Goal: Information Seeking & Learning: Compare options

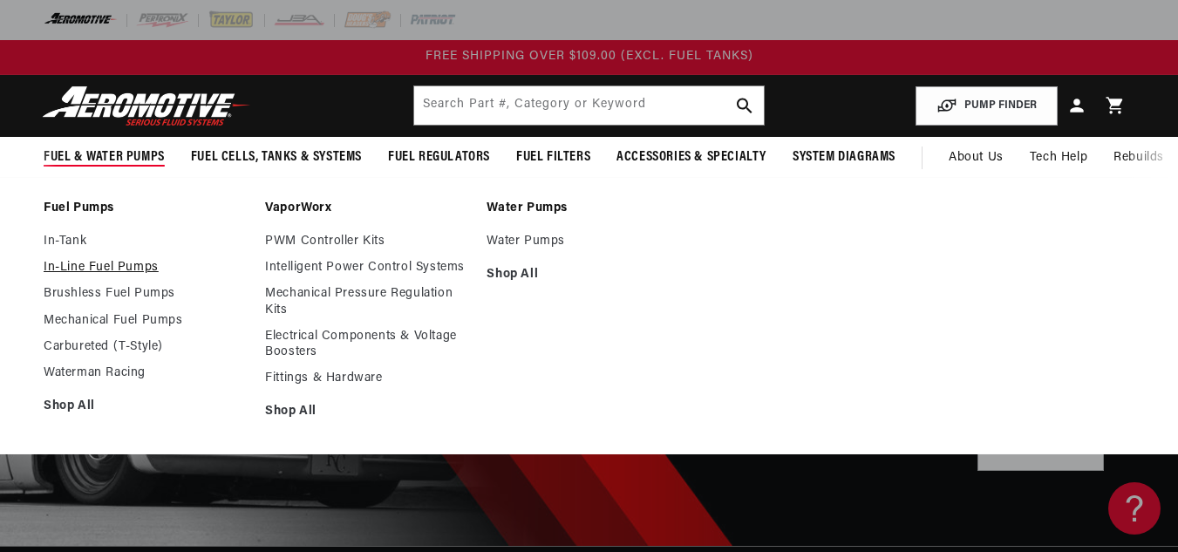
click at [69, 268] on link "In-Line Fuel Pumps" at bounding box center [146, 268] width 204 height 16
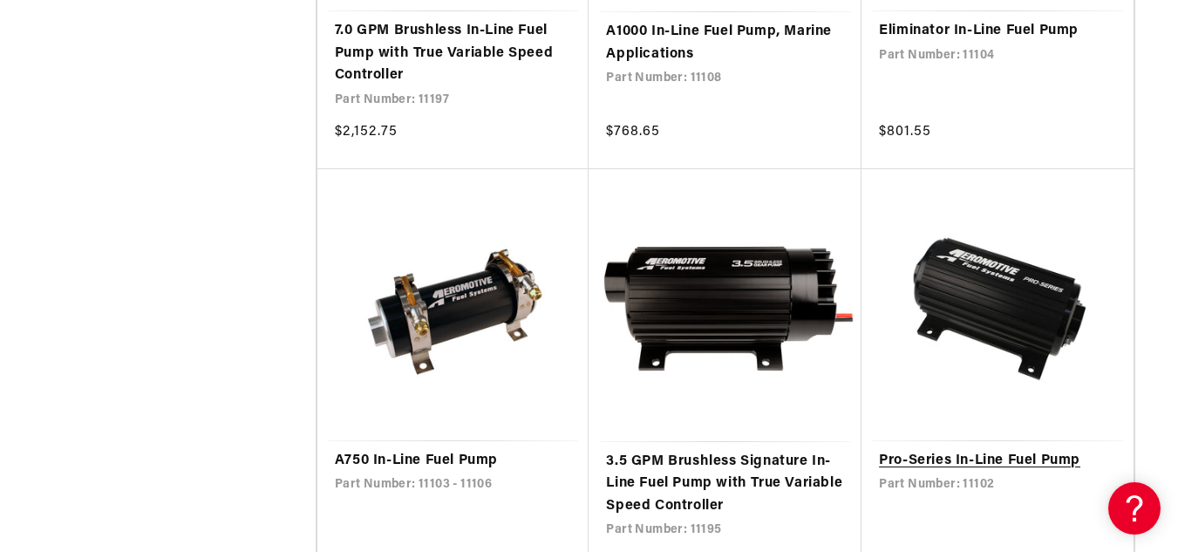
scroll to position [1221, 0]
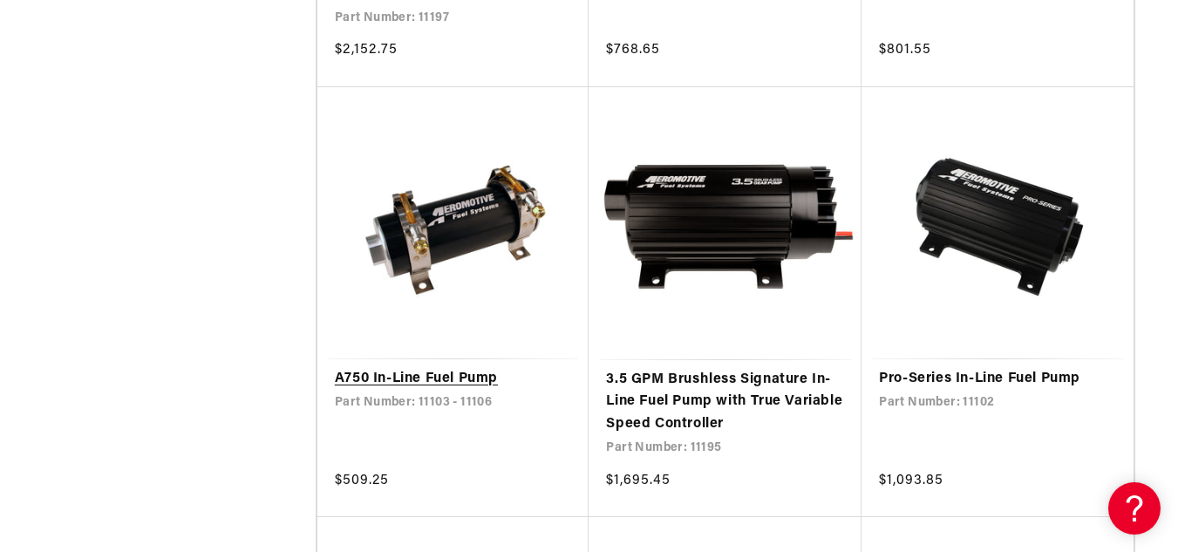
click at [446, 376] on link "A750 In-Line Fuel Pump" at bounding box center [453, 379] width 237 height 23
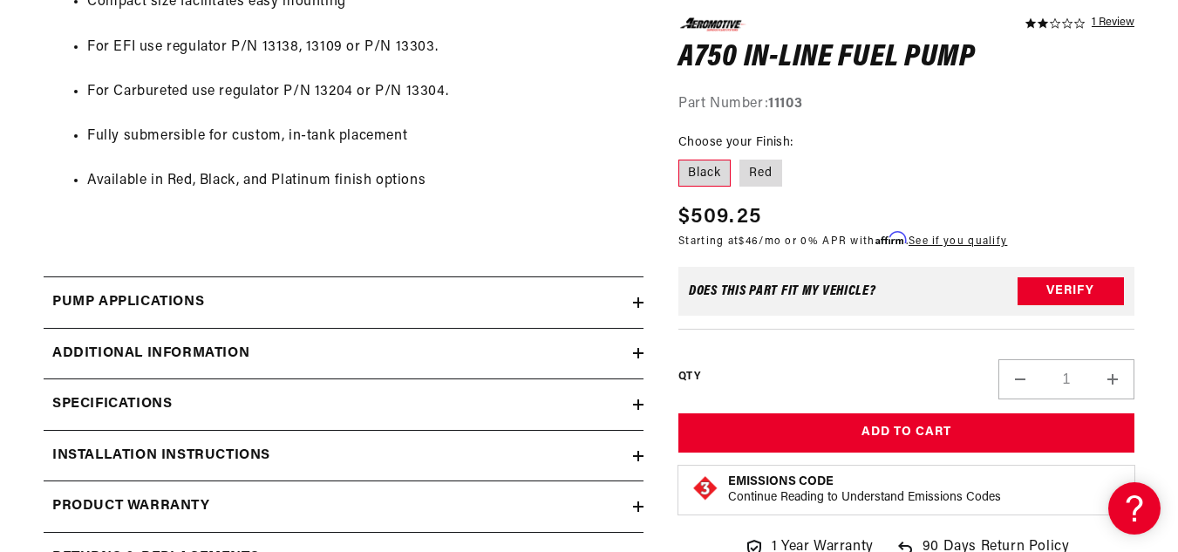
scroll to position [1308, 0]
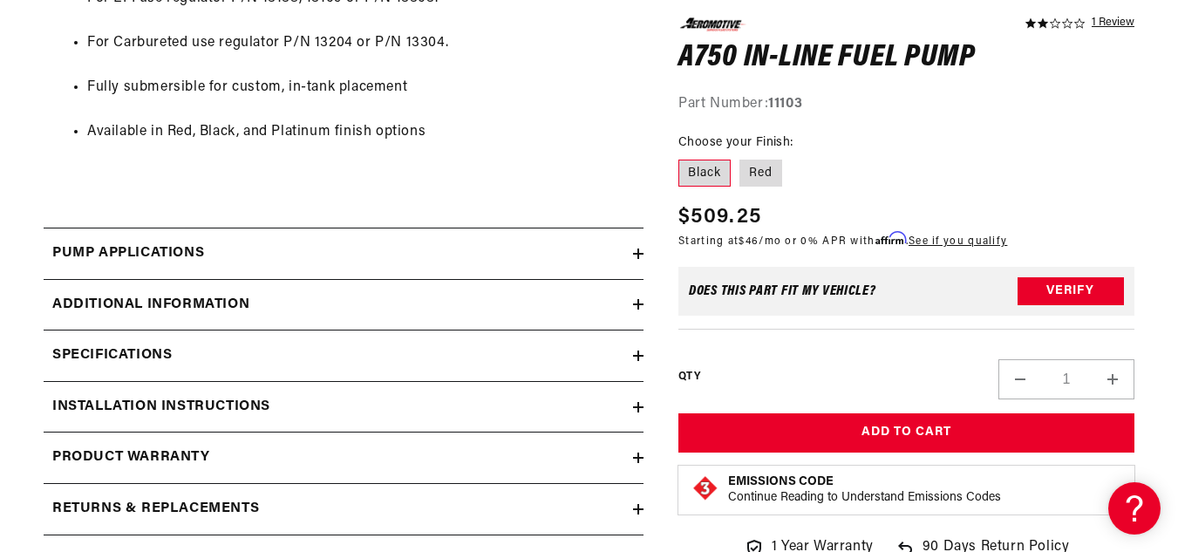
click at [559, 248] on div "Pump Applications" at bounding box center [338, 253] width 589 height 23
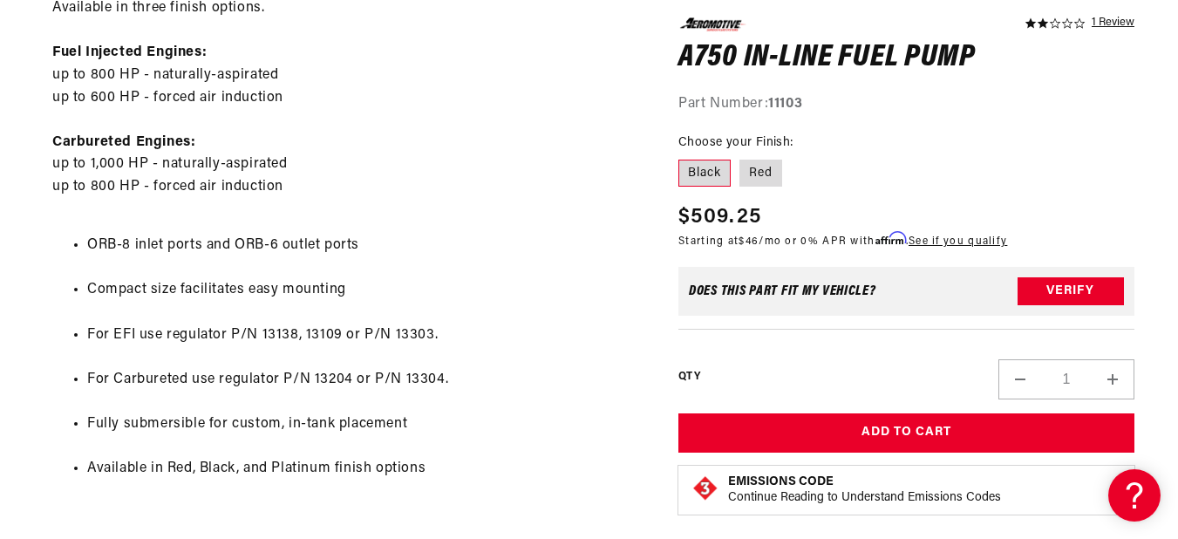
scroll to position [1046, 0]
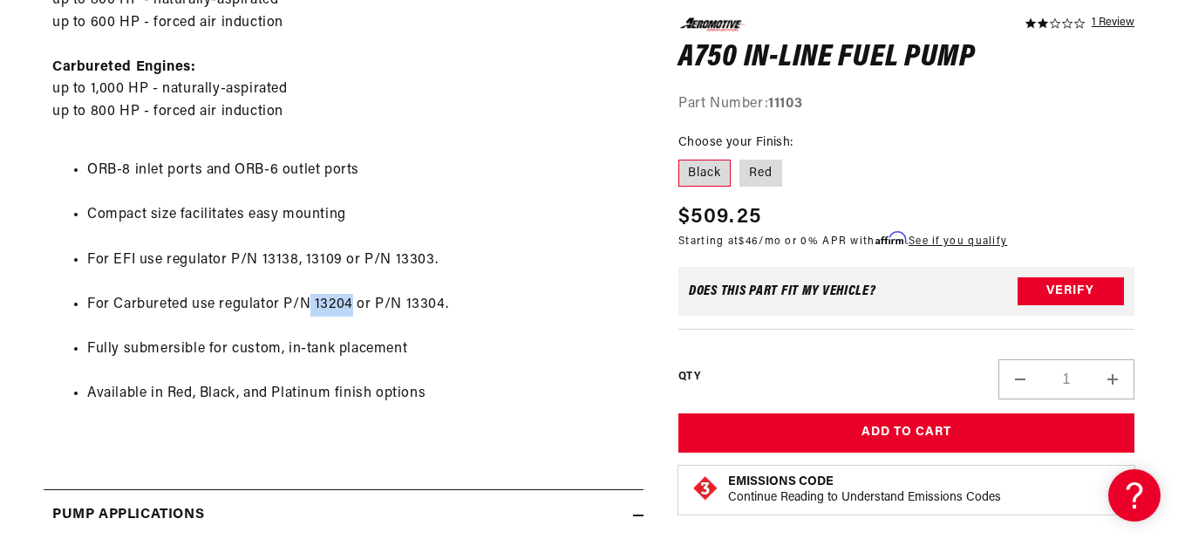
drag, startPoint x: 312, startPoint y: 301, endPoint x: 351, endPoint y: 305, distance: 38.6
click at [351, 305] on li "For Carbureted use regulator P/N 13204 or P/N 13304." at bounding box center [361, 305] width 548 height 23
copy li "13204"
click at [500, 329] on ul "ORB-8 inlet ports and ORB-6 outlet ports Compact size facilitates easy mounting…" at bounding box center [343, 283] width 582 height 290
drag, startPoint x: 406, startPoint y: 305, endPoint x: 443, endPoint y: 309, distance: 36.8
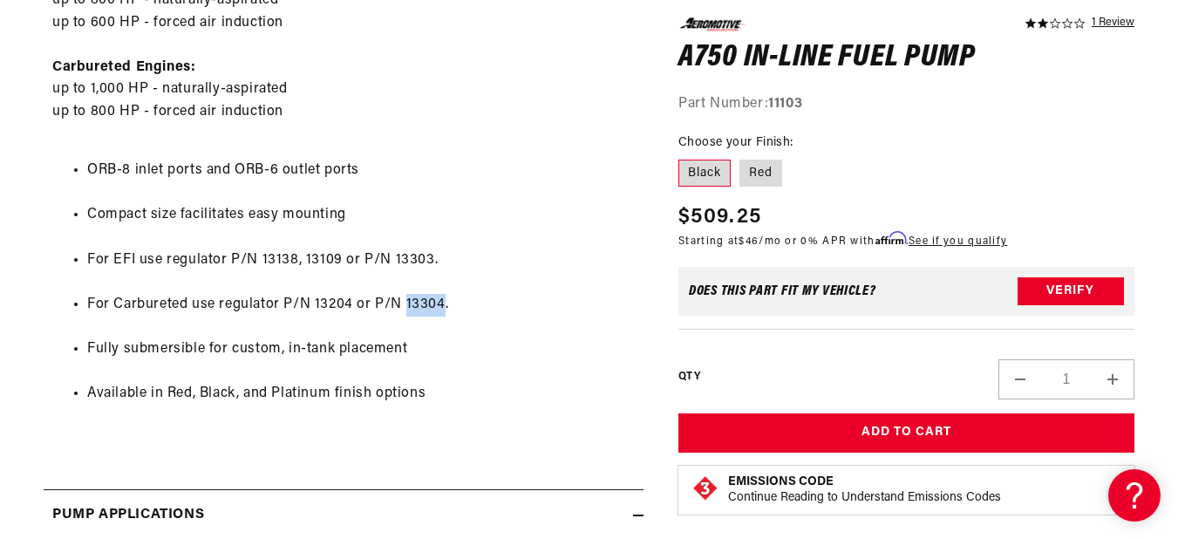
click at [443, 309] on li "For Carbureted use regulator P/N 13204 or P/N 13304." at bounding box center [361, 305] width 548 height 23
copy li "13304"
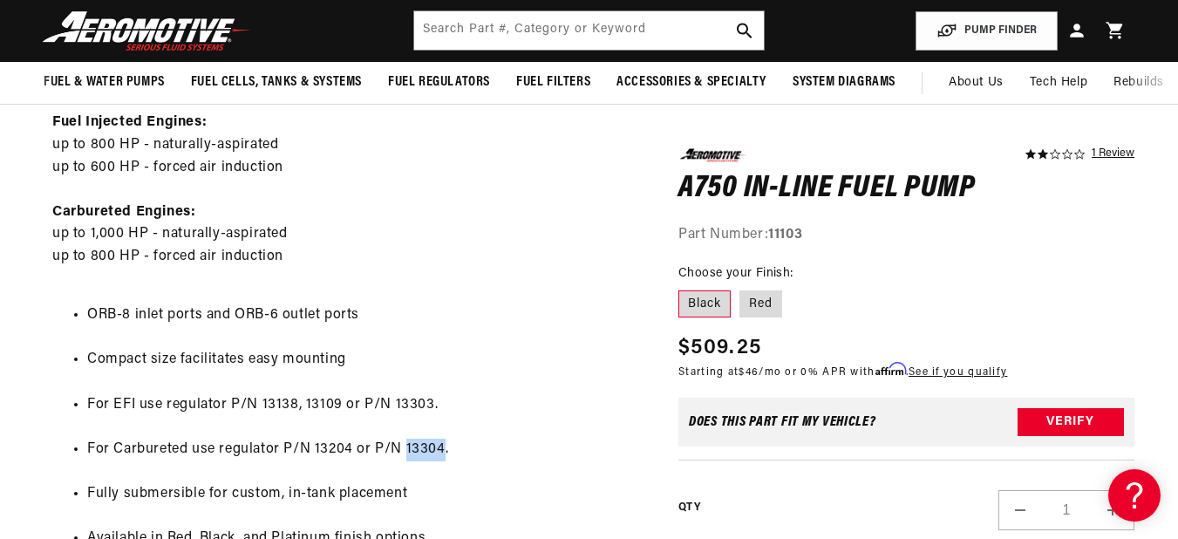
scroll to position [785, 0]
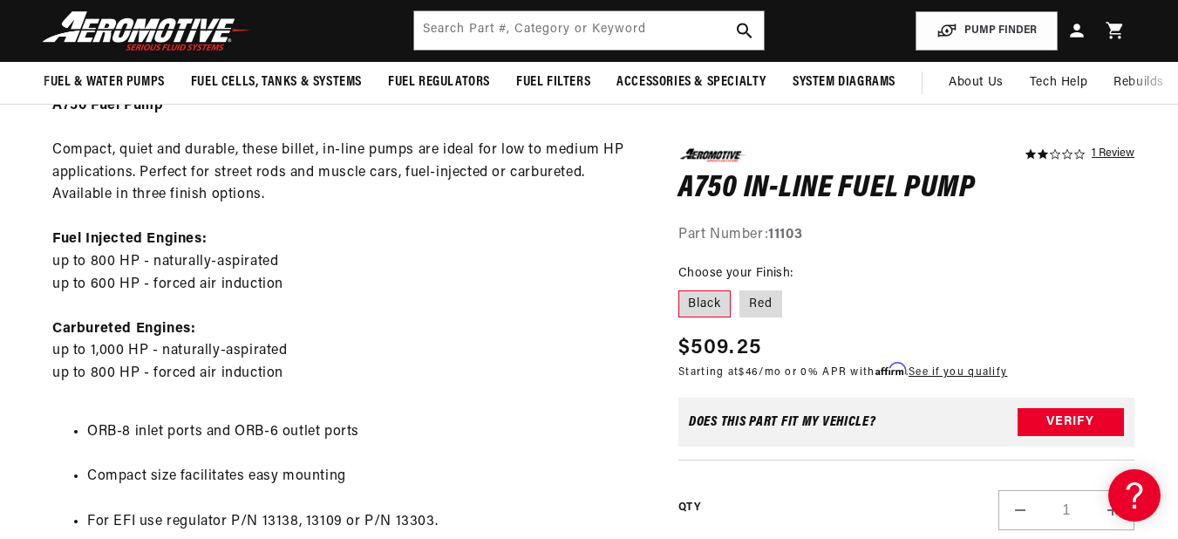
click at [597, 295] on div "A750 Fuel Pump Compact, quiet and durable, these billet, in-line pumps are idea…" at bounding box center [344, 416] width 600 height 643
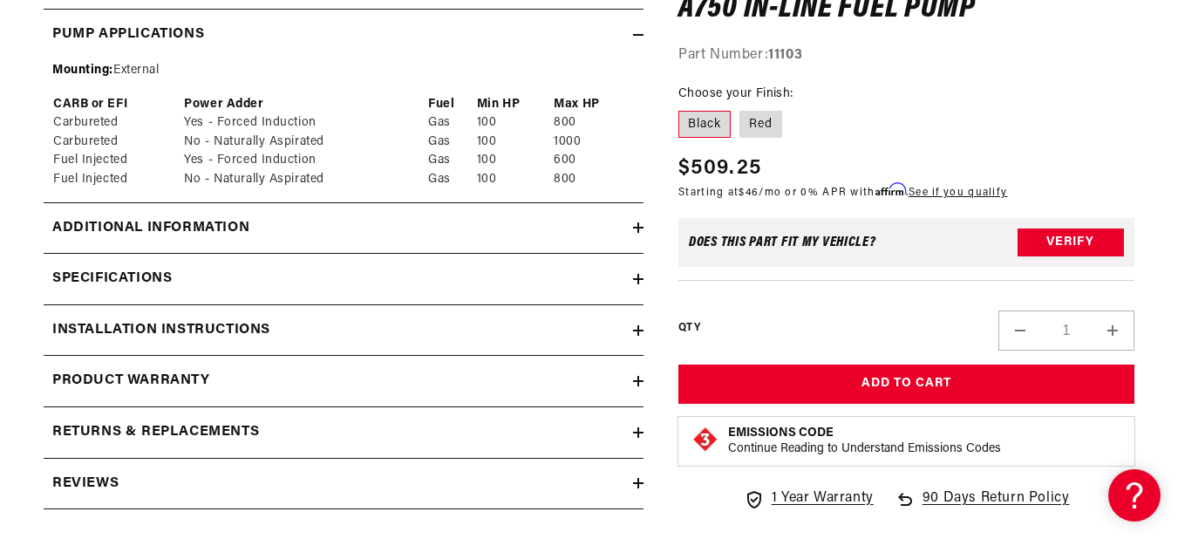
scroll to position [1569, 0]
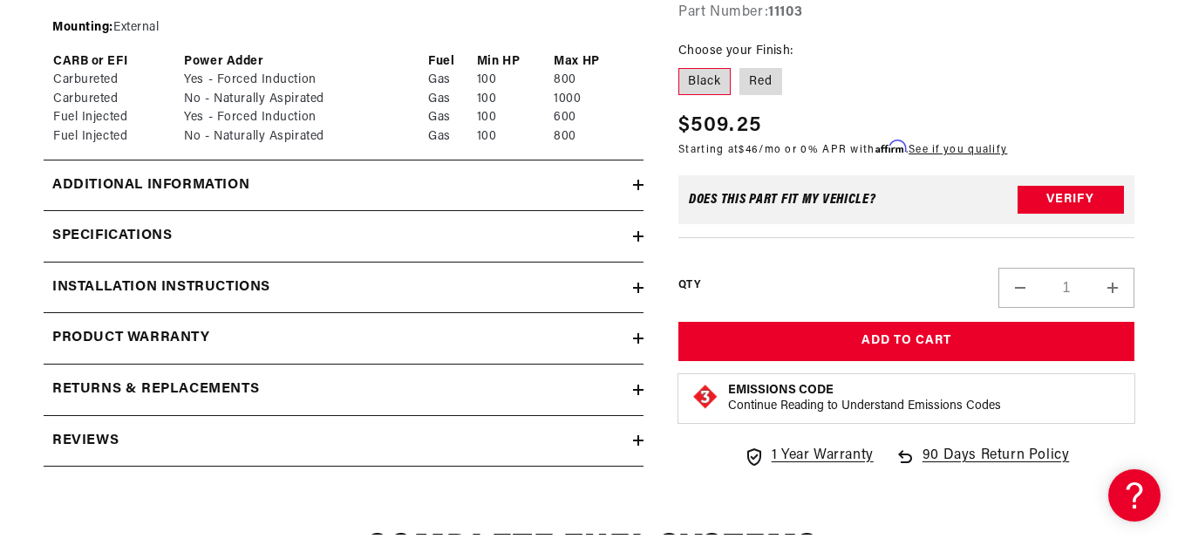
click at [350, 242] on div "Specifications" at bounding box center [338, 236] width 589 height 23
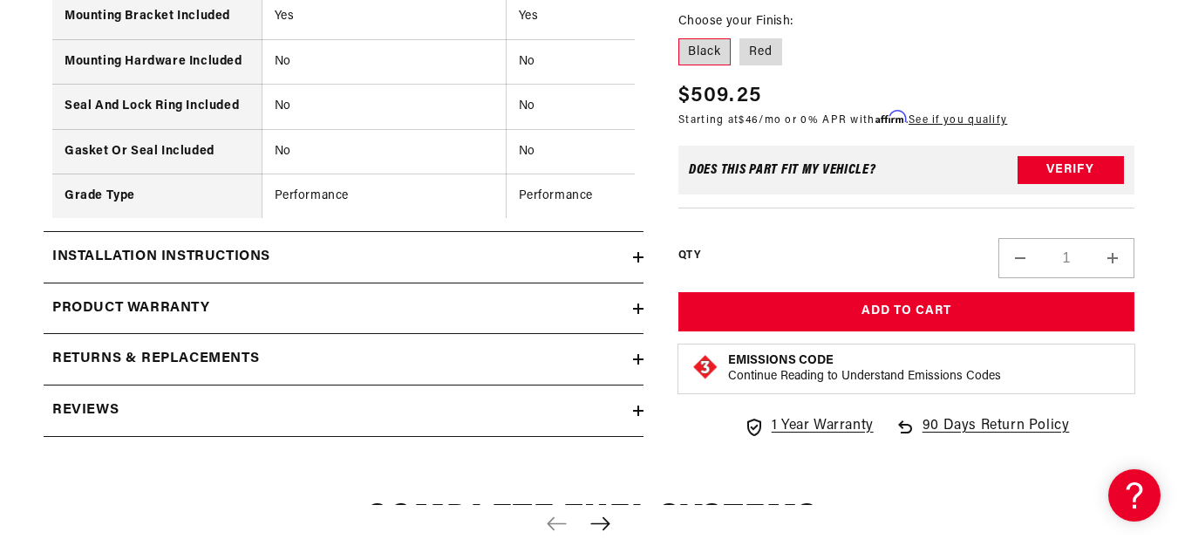
scroll to position [3052, 0]
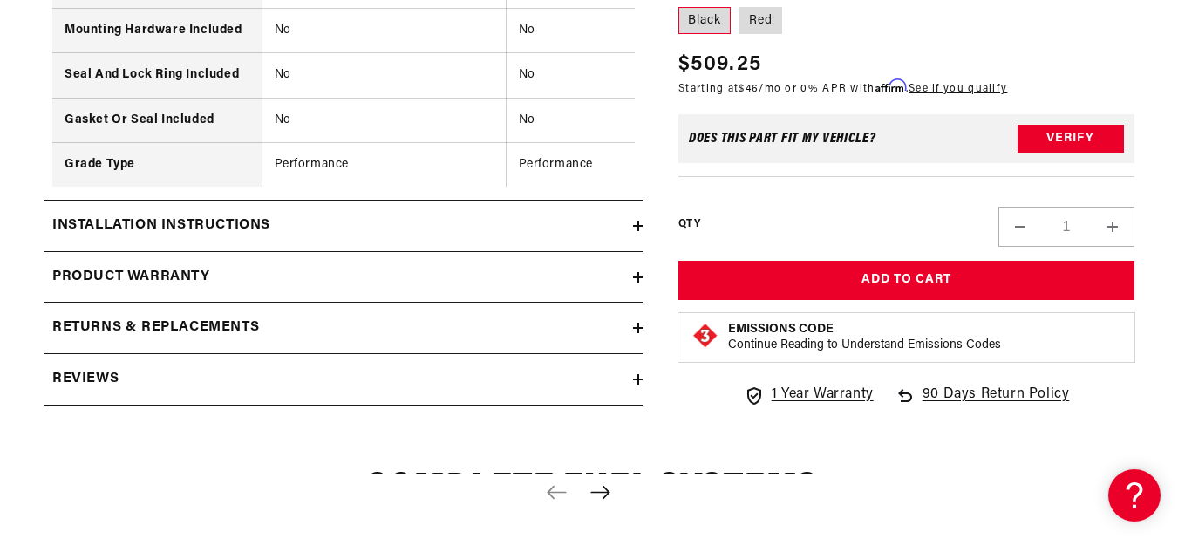
click at [459, 233] on div "Installation Instructions" at bounding box center [338, 225] width 589 height 23
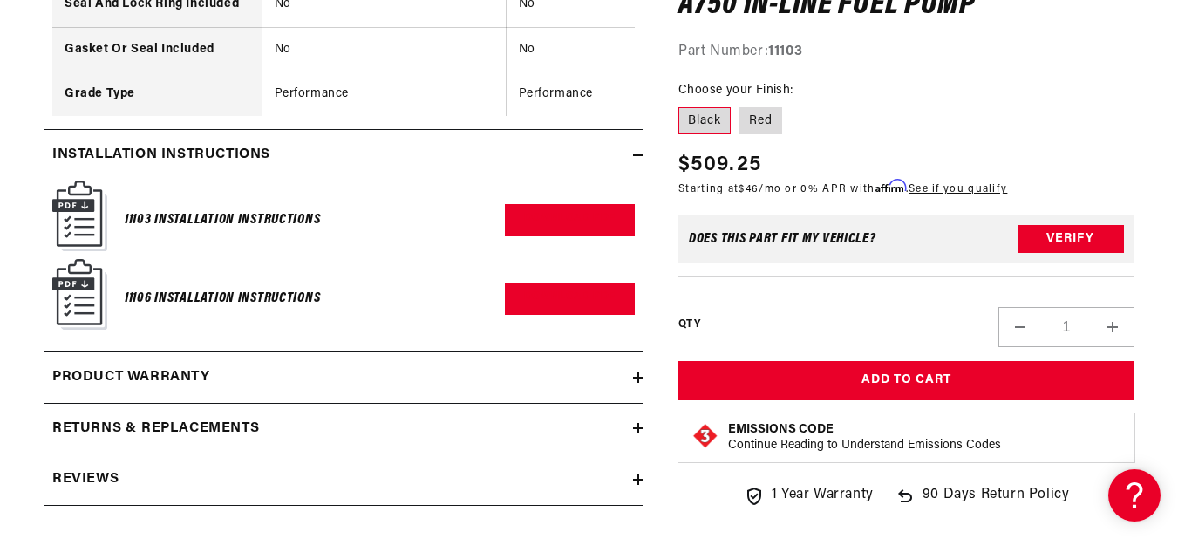
scroll to position [3313, 0]
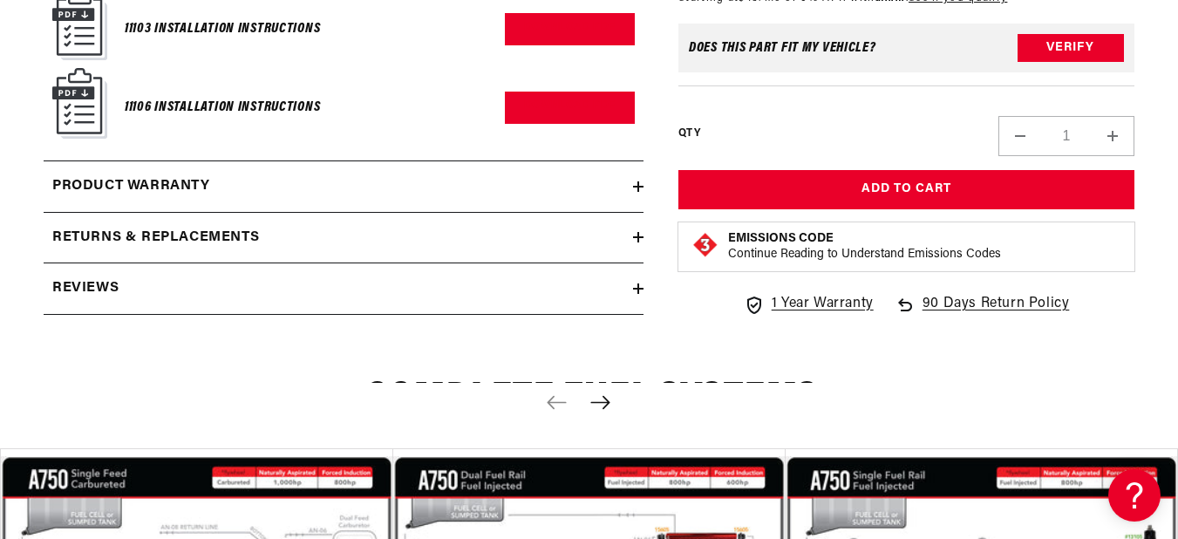
click at [385, 212] on summary "Product warranty" at bounding box center [344, 186] width 600 height 51
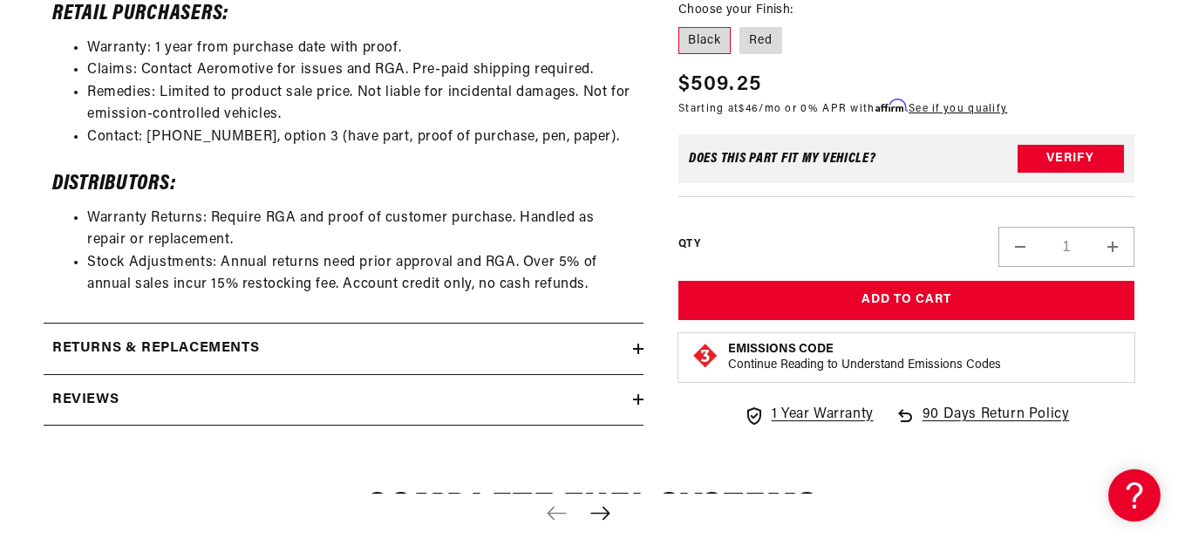
scroll to position [3662, 0]
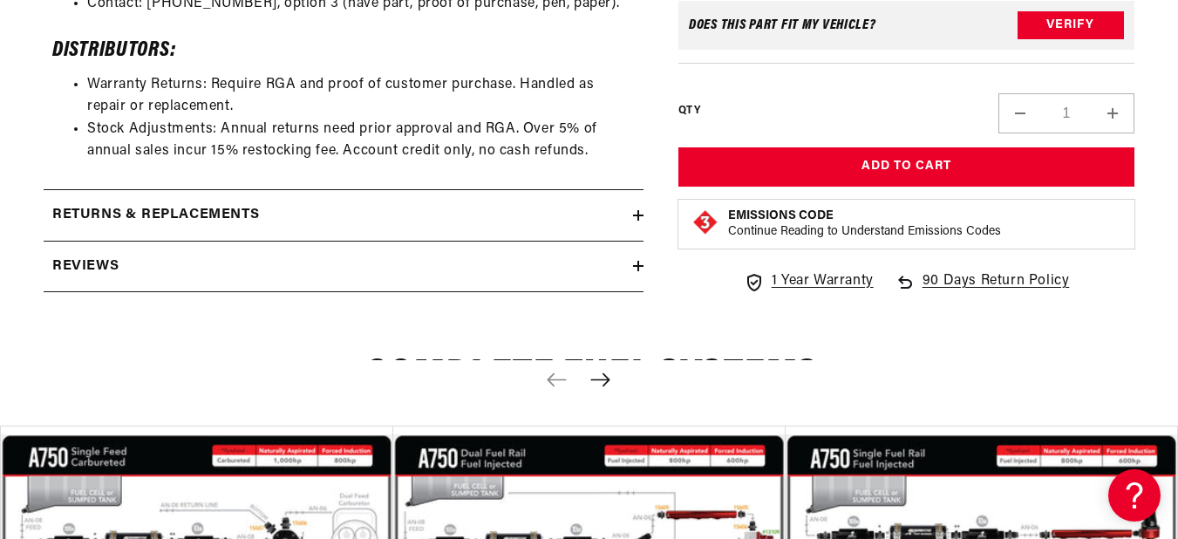
click at [378, 216] on summary "Returns & replacements" at bounding box center [344, 215] width 600 height 51
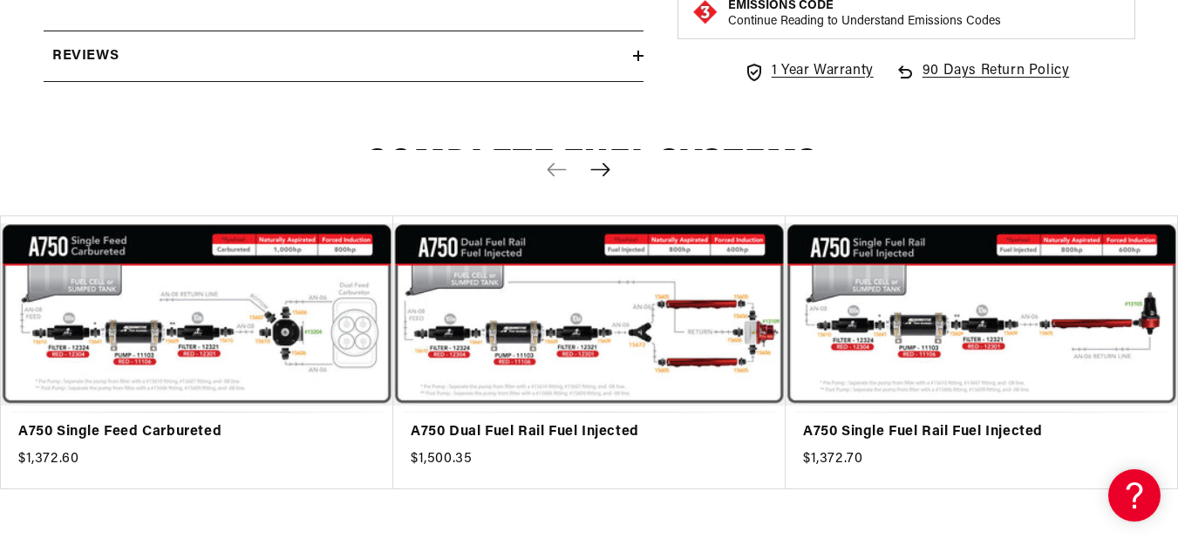
scroll to position [4534, 0]
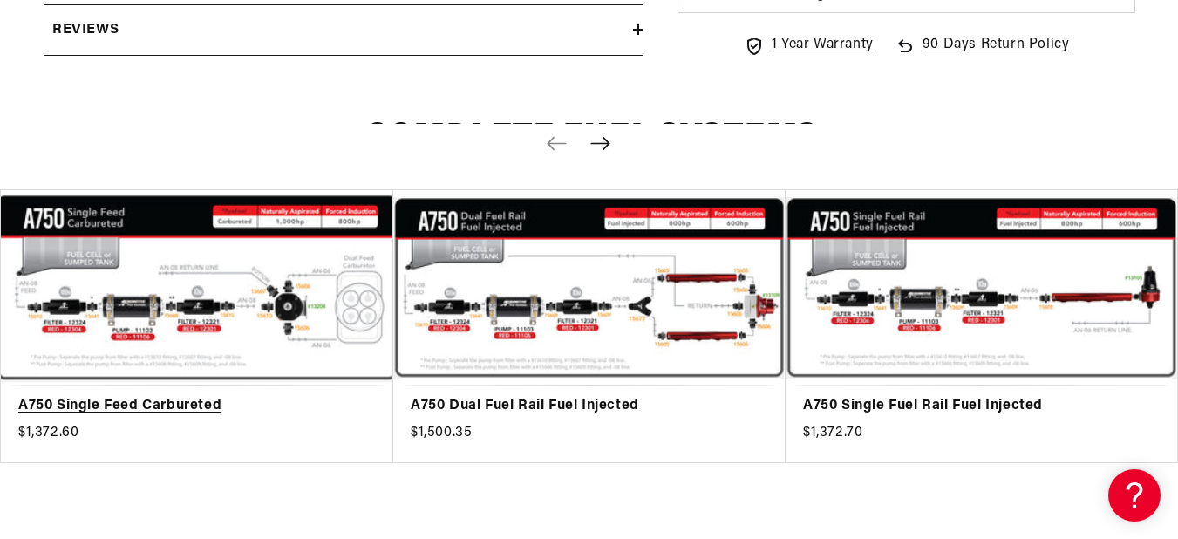
click at [276, 395] on link "A750 Single Feed Carbureted" at bounding box center [188, 406] width 340 height 23
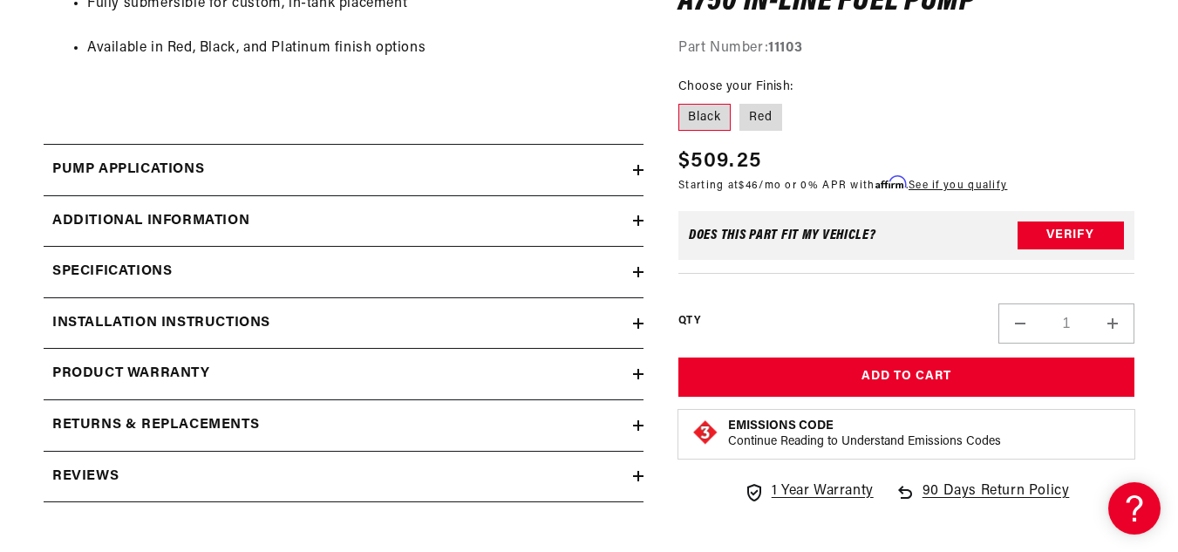
scroll to position [1395, 0]
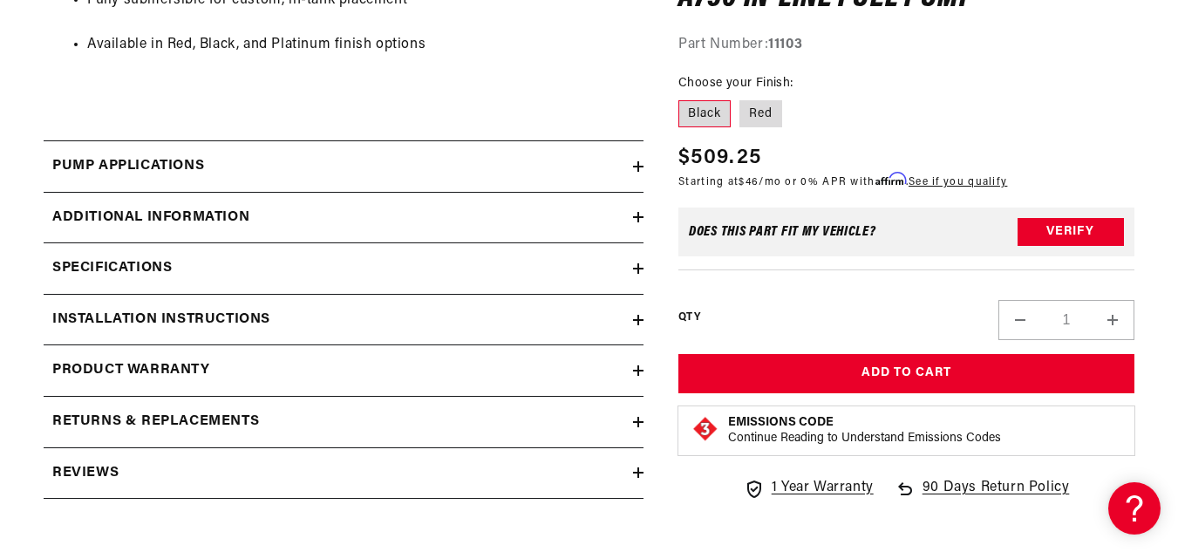
click at [581, 155] on div "Pump Applications" at bounding box center [338, 166] width 589 height 23
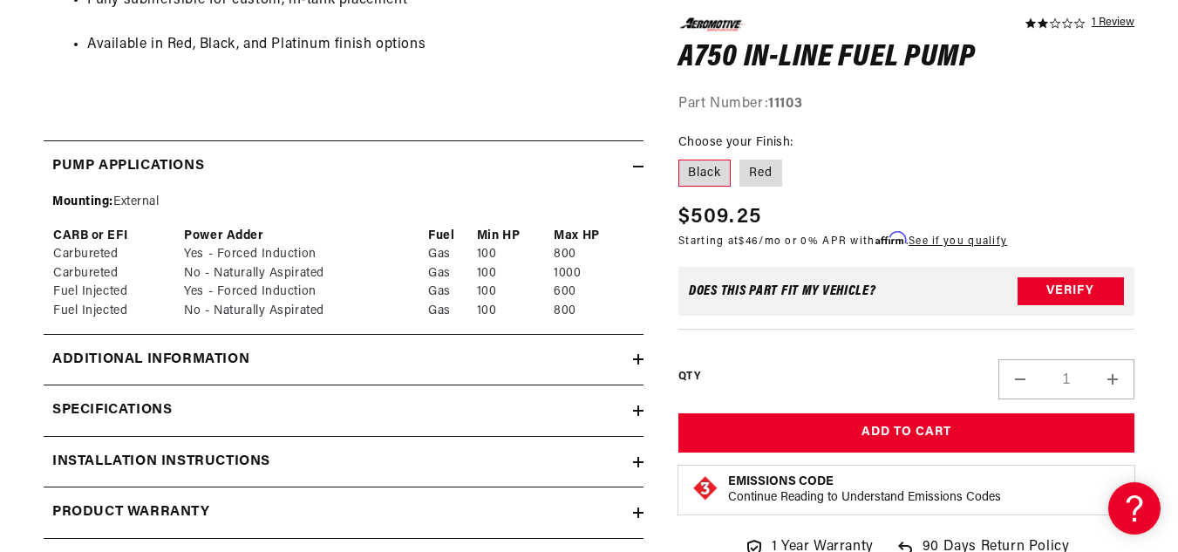
click at [583, 164] on div "Pump Applications" at bounding box center [338, 166] width 589 height 23
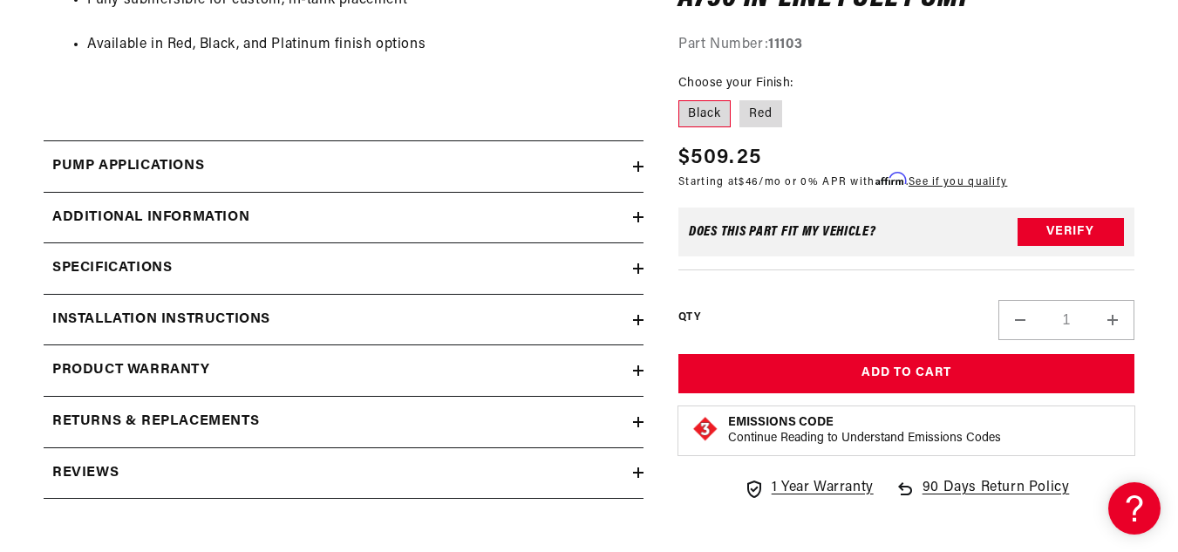
click at [525, 276] on div "Specifications" at bounding box center [338, 268] width 589 height 23
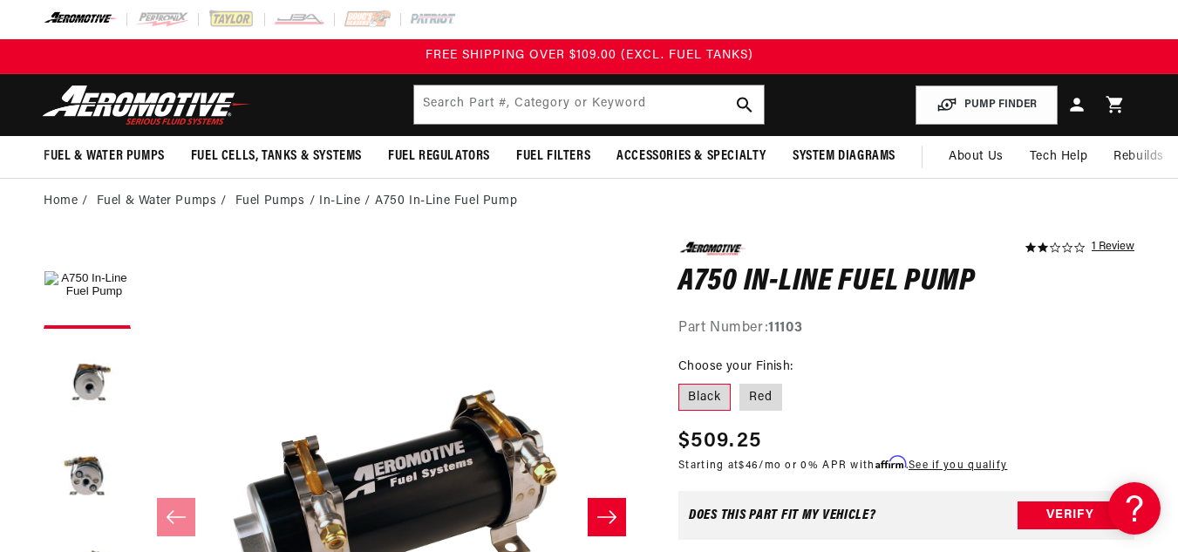
scroll to position [0, 0]
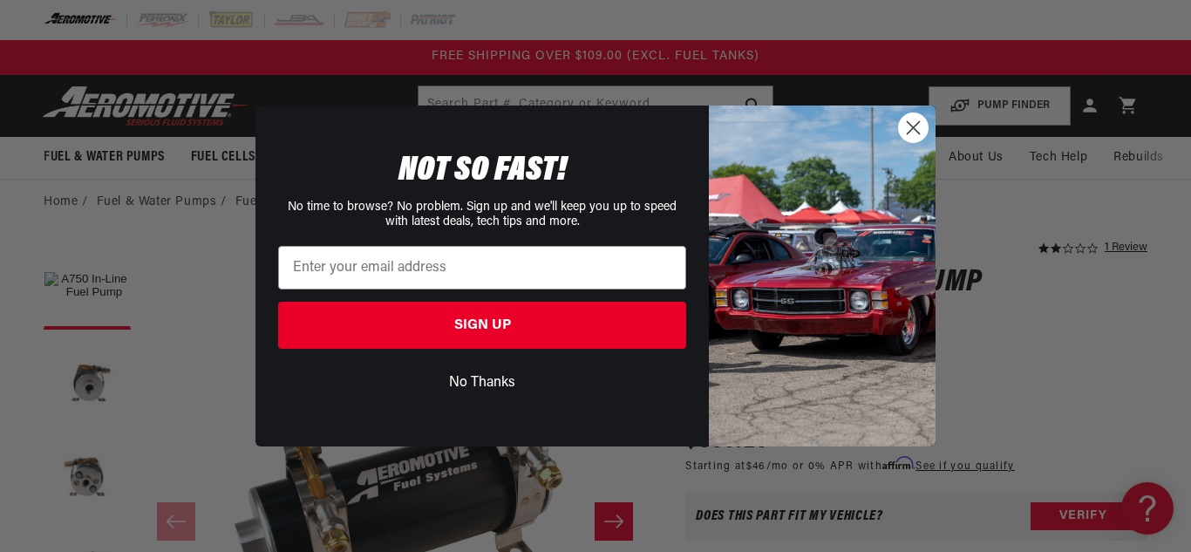
click at [916, 126] on icon "Close dialog" at bounding box center [914, 128] width 12 height 12
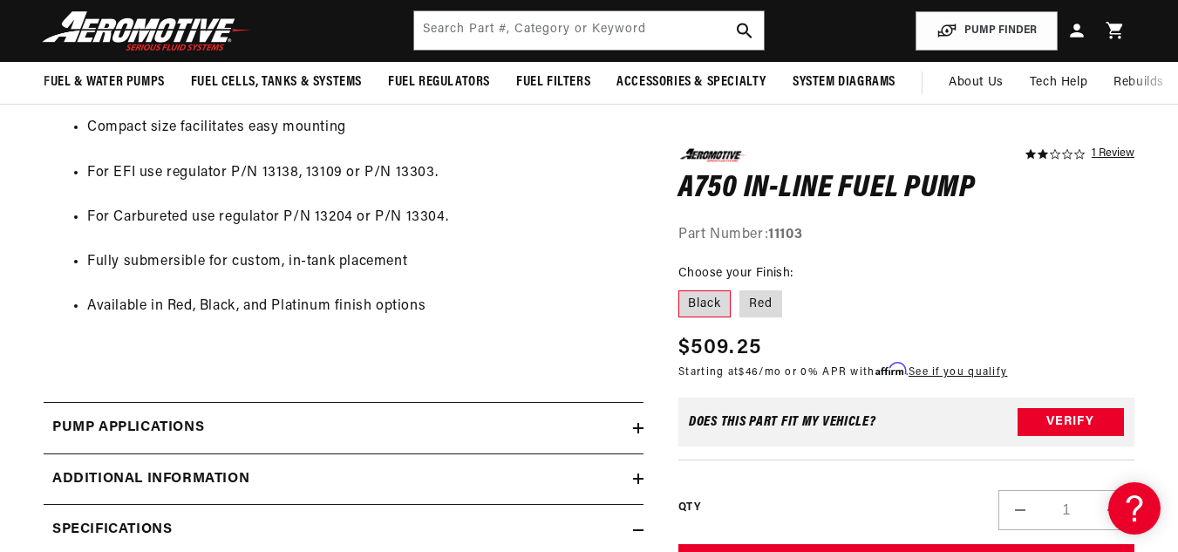
scroll to position [785, 0]
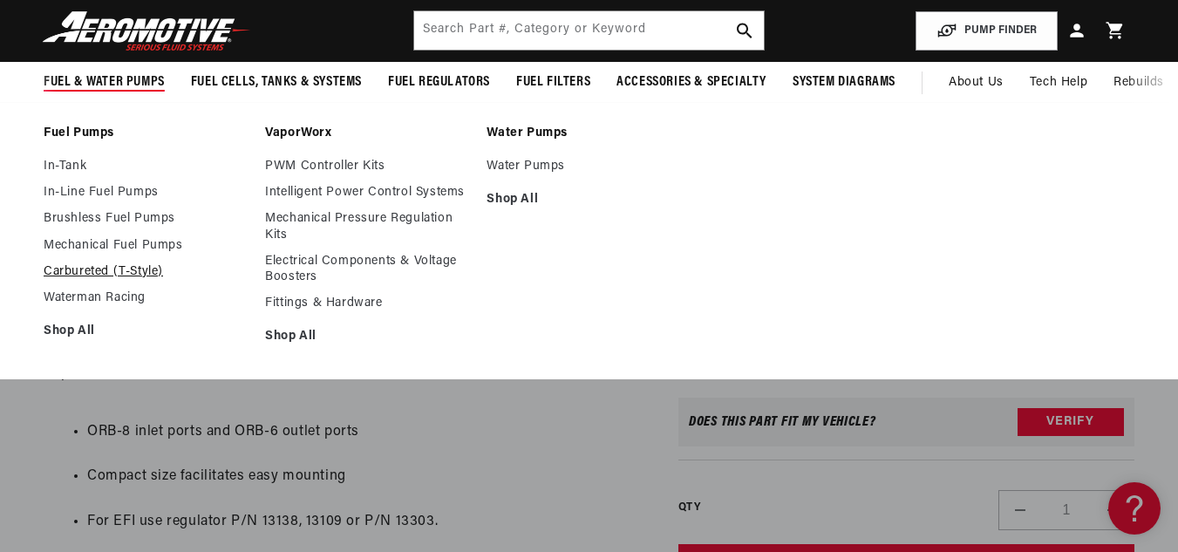
click at [76, 265] on link "Carbureted (T-Style)" at bounding box center [146, 272] width 204 height 16
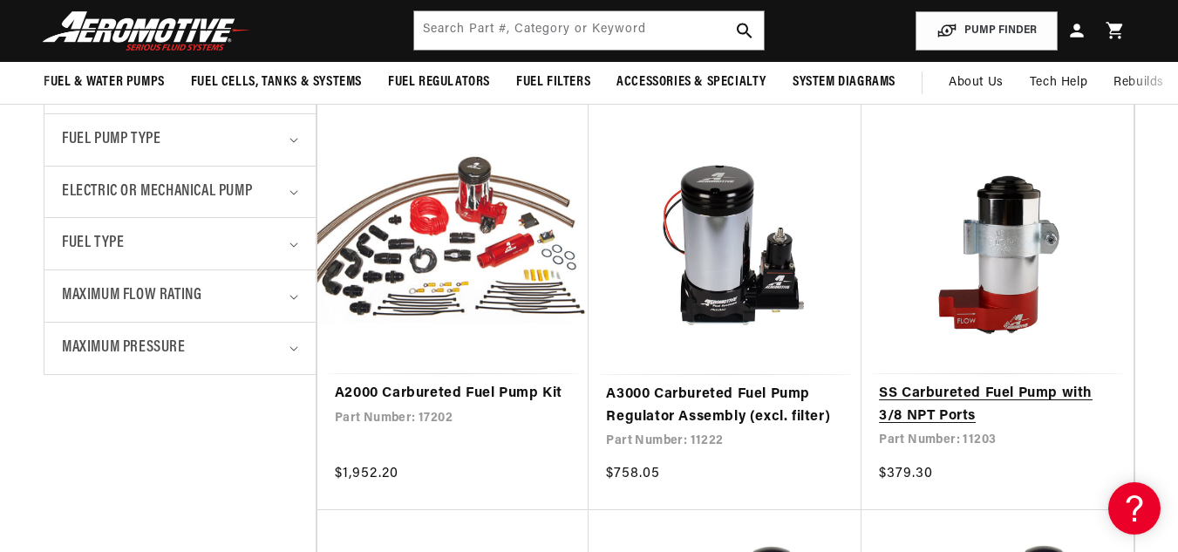
scroll to position [785, 0]
click at [943, 405] on link "SS Carbureted Fuel Pump with 3/8 NPT Ports" at bounding box center [997, 406] width 237 height 44
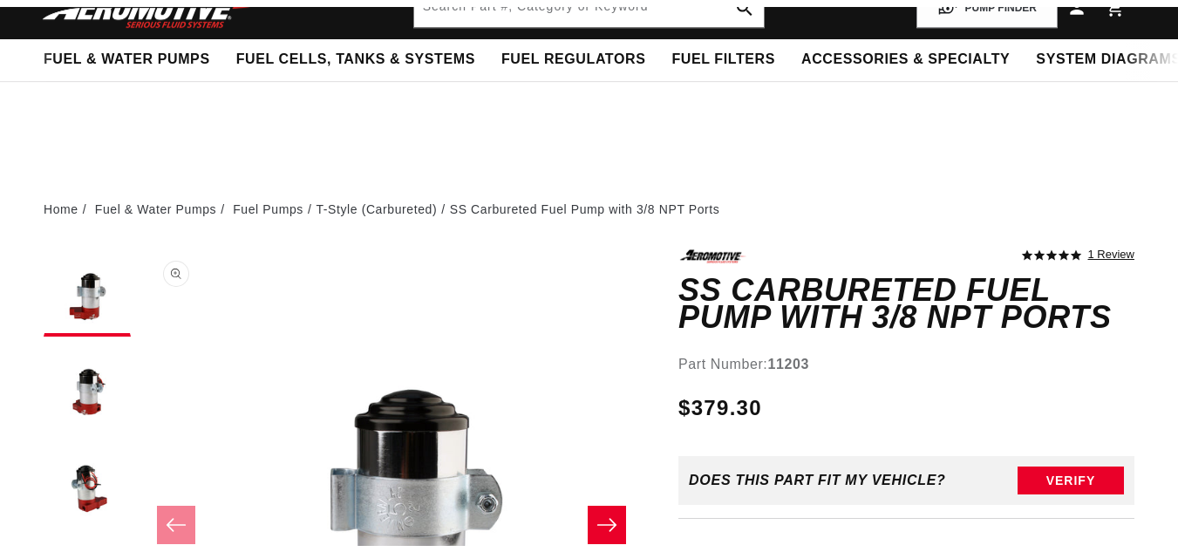
scroll to position [349, 0]
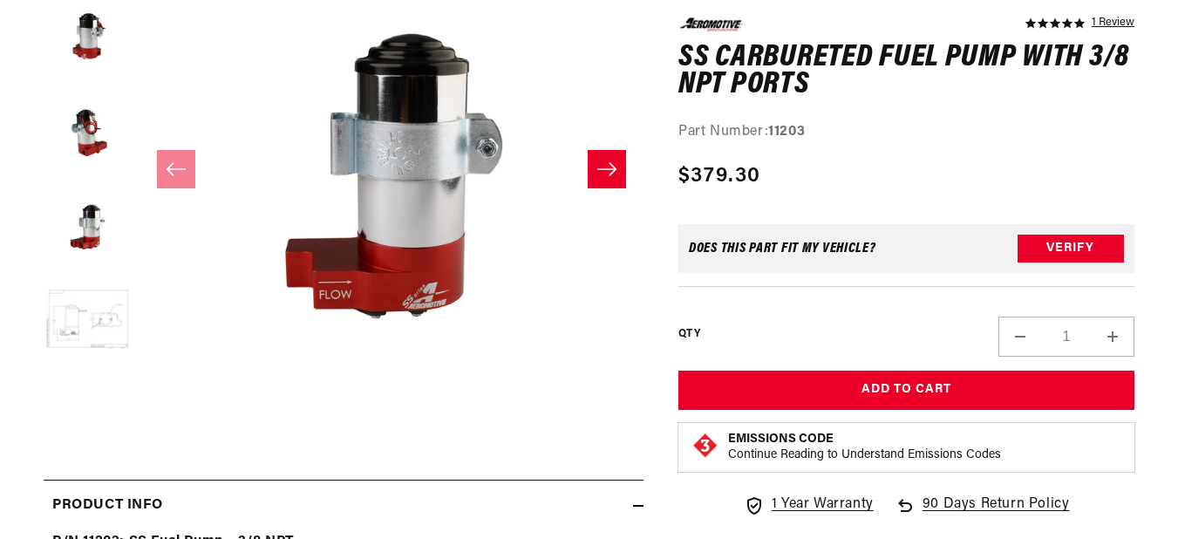
click at [99, 324] on button "Load image 5 in gallery view" at bounding box center [87, 320] width 87 height 87
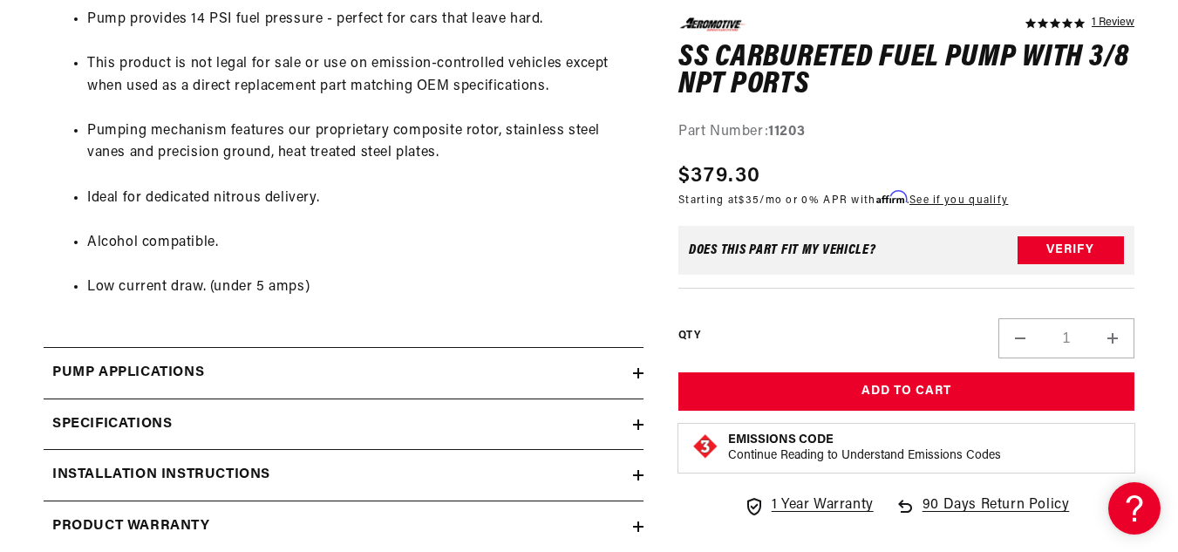
scroll to position [1221, 0]
click at [490, 383] on div "Pump Applications" at bounding box center [338, 372] width 589 height 23
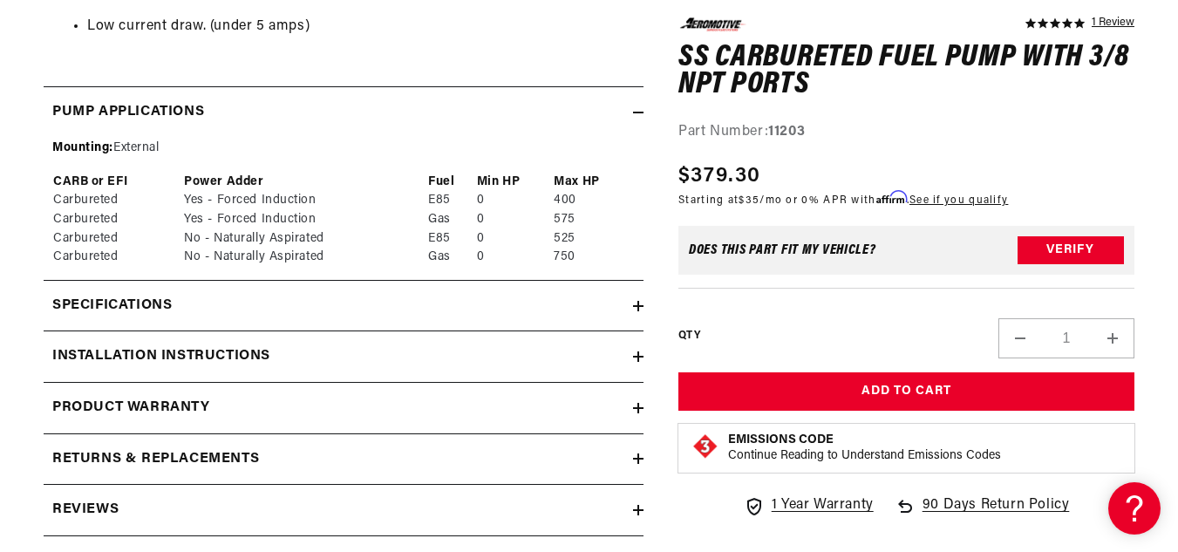
scroll to position [1482, 0]
click at [286, 303] on div "Specifications" at bounding box center [338, 304] width 589 height 23
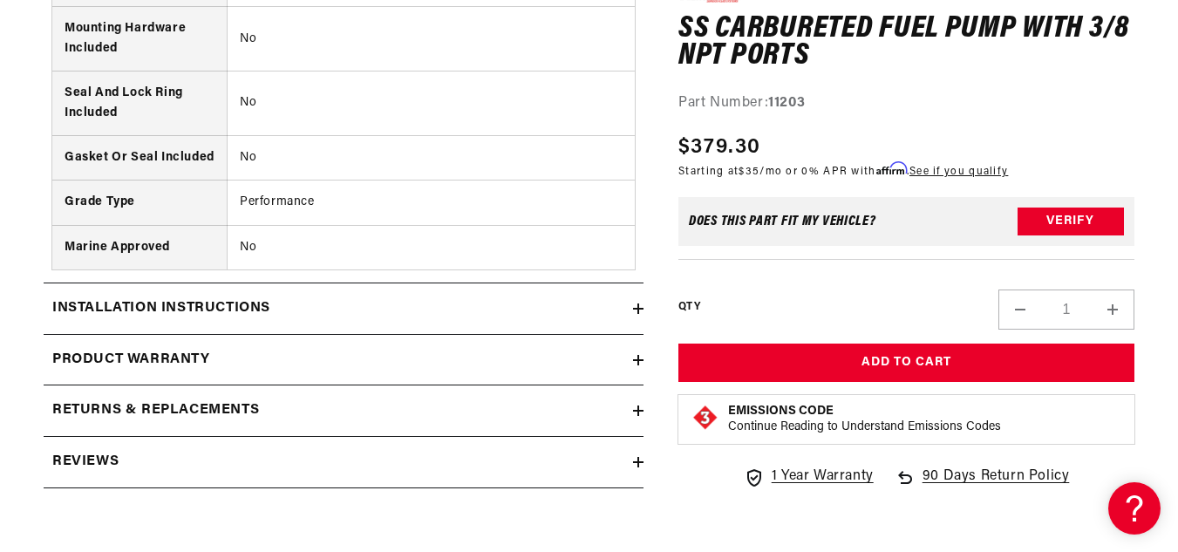
scroll to position [3052, 0]
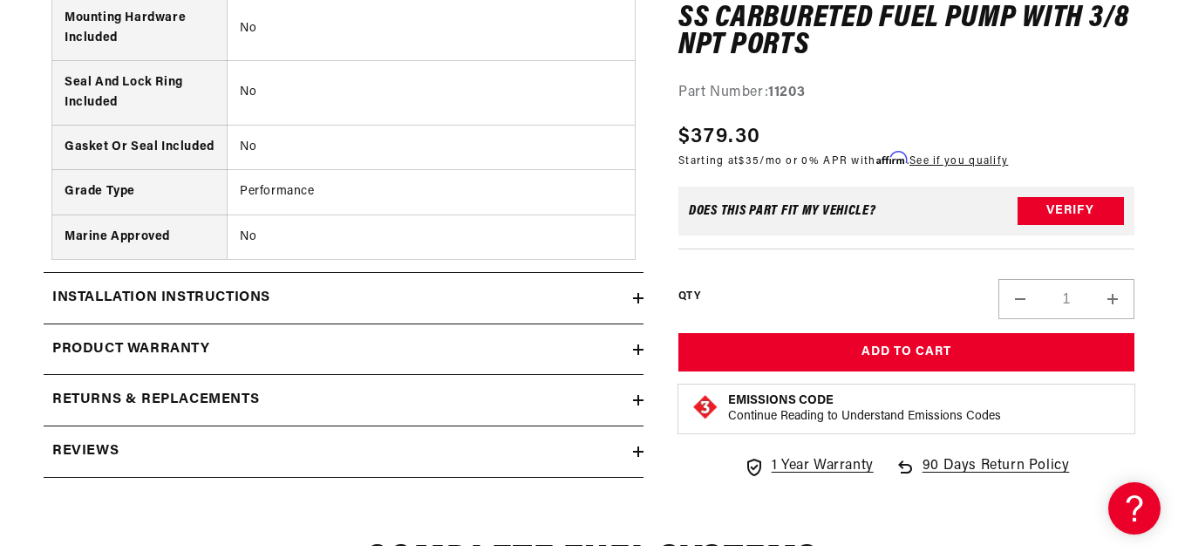
click at [422, 287] on div "Installation Instructions" at bounding box center [338, 298] width 589 height 23
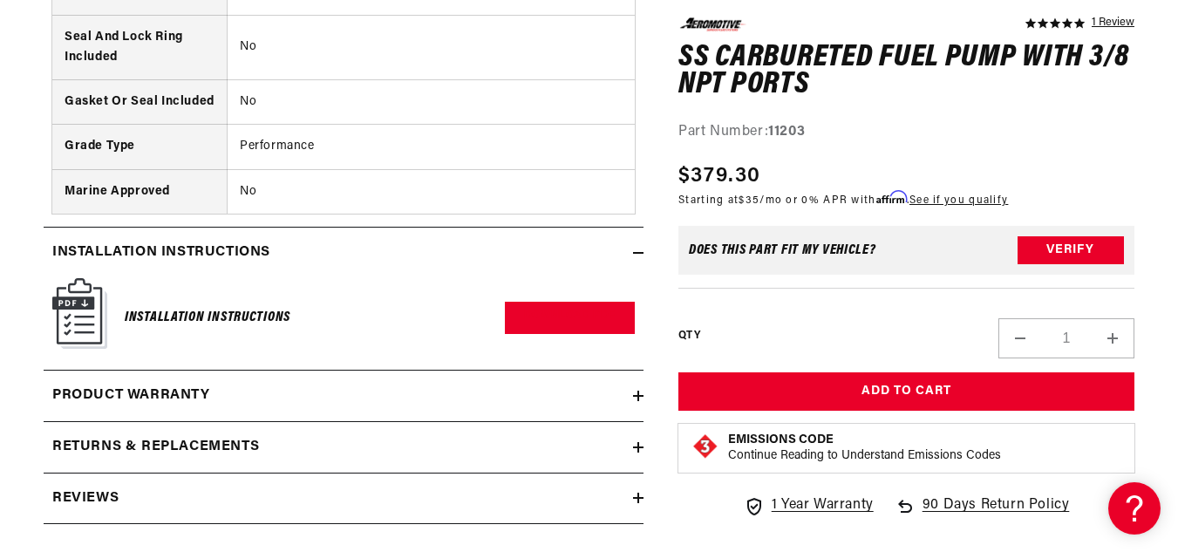
scroll to position [3139, 0]
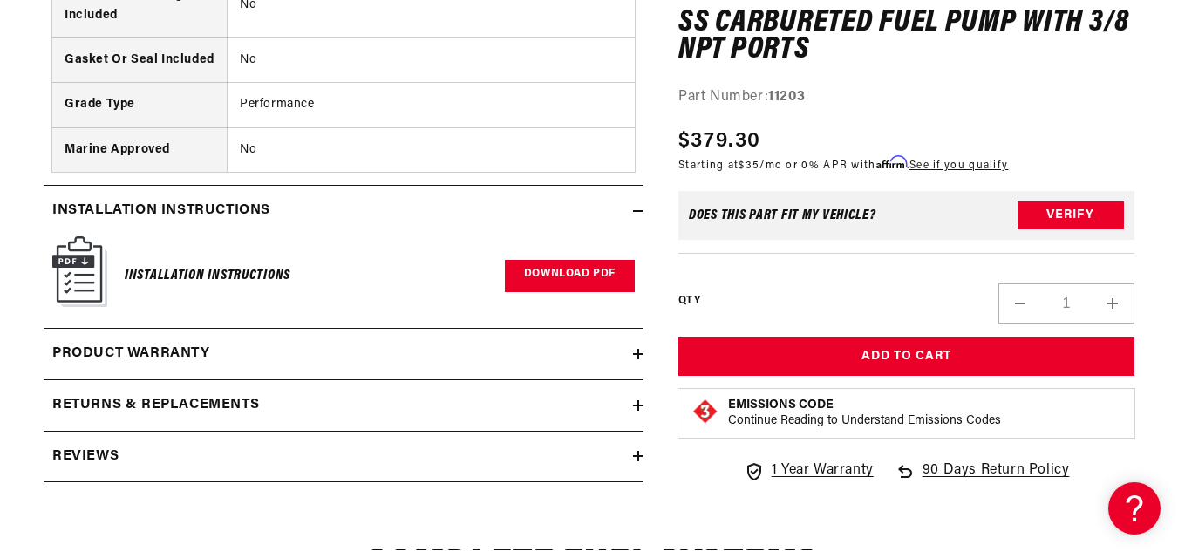
click at [528, 275] on link "Download PDF" at bounding box center [570, 276] width 130 height 32
click at [308, 441] on summary "Reviews" at bounding box center [344, 457] width 600 height 51
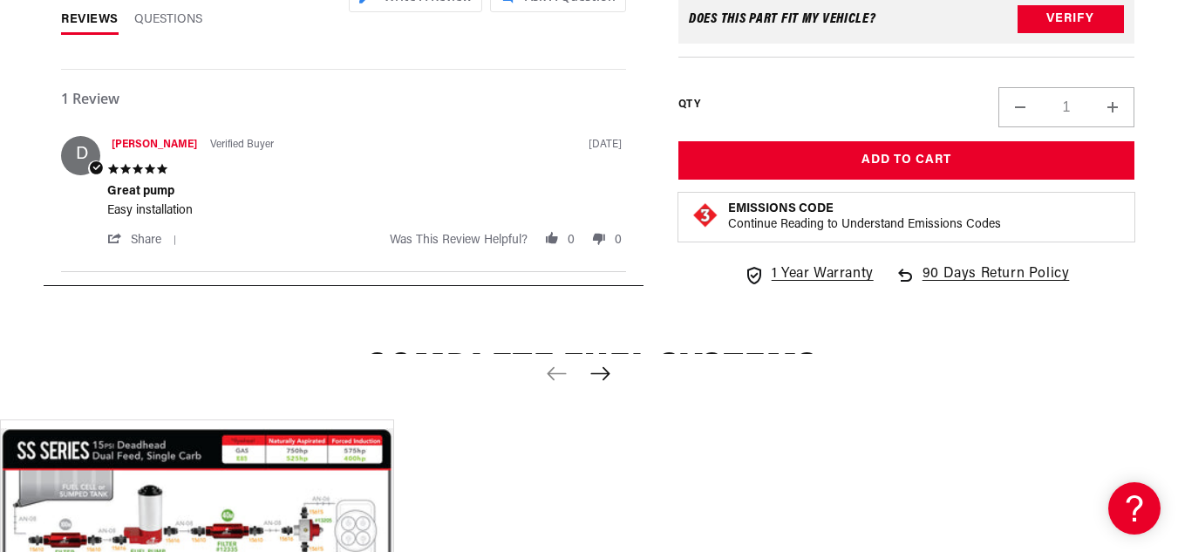
scroll to position [4011, 0]
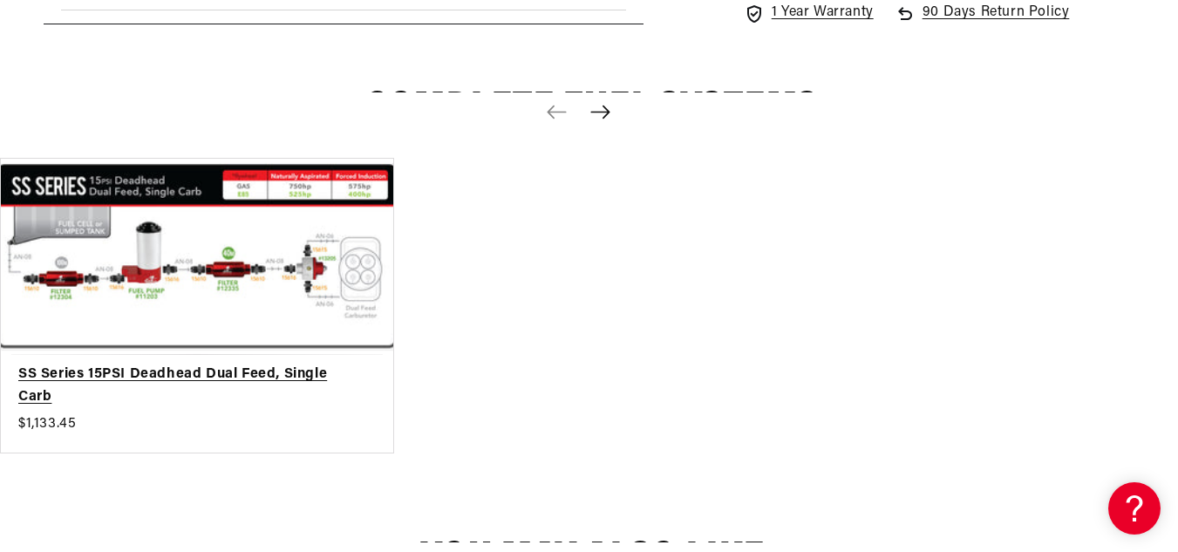
click at [258, 364] on link "SS Series 15PSI Deadhead Dual Feed, Single Carb" at bounding box center [188, 386] width 340 height 44
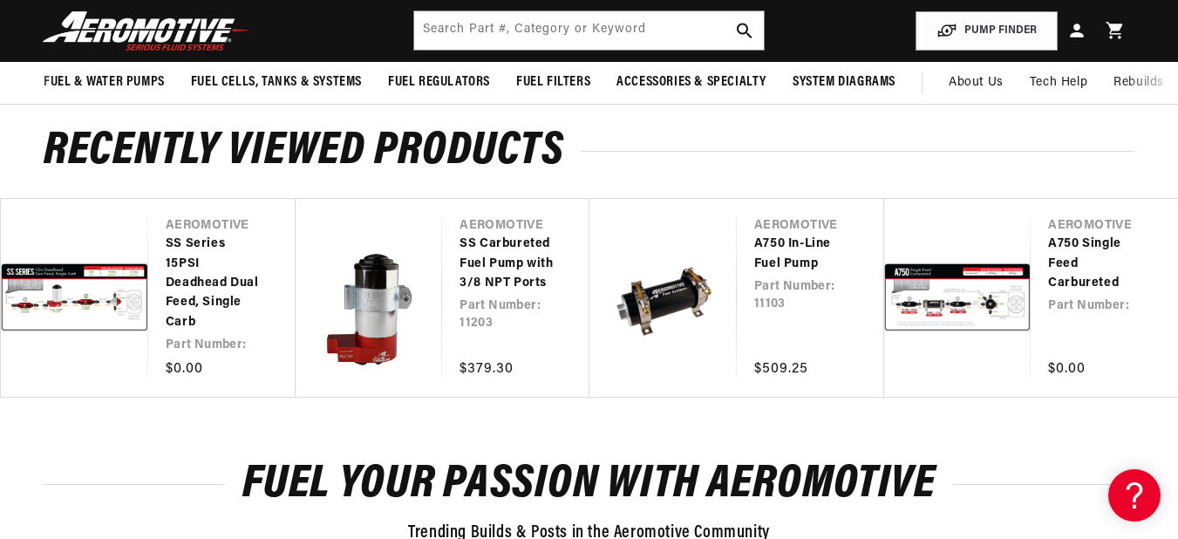
scroll to position [1221, 0]
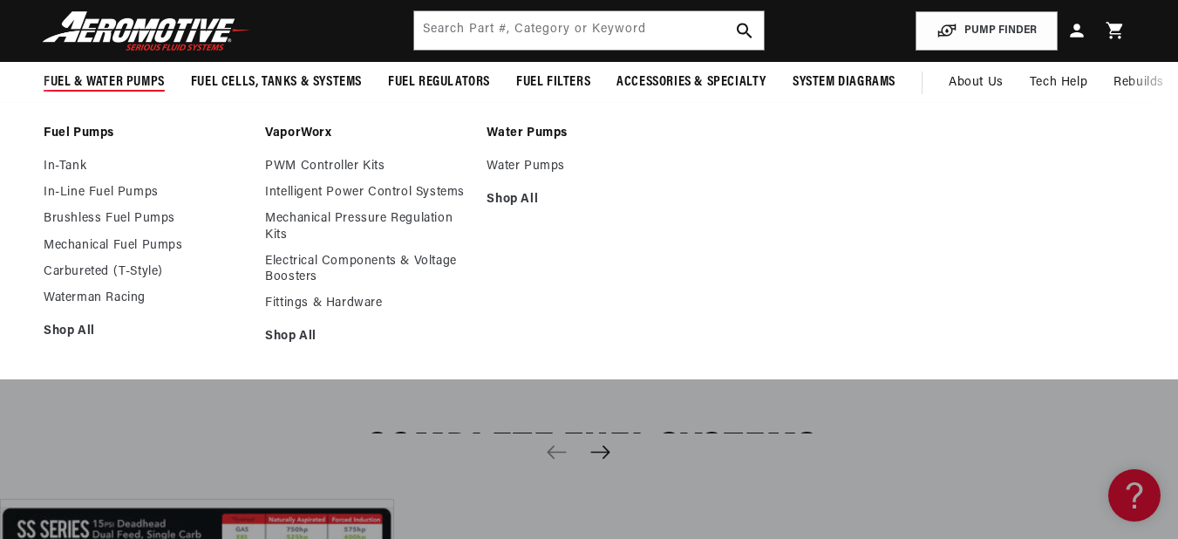
scroll to position [1464, 0]
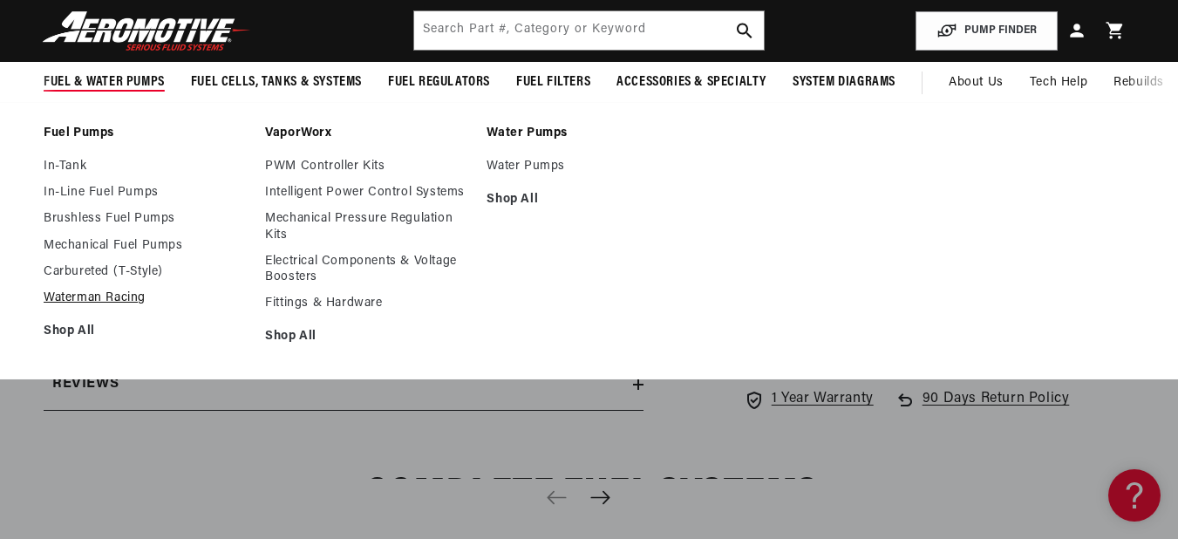
click at [105, 294] on link "Waterman Racing" at bounding box center [146, 298] width 204 height 16
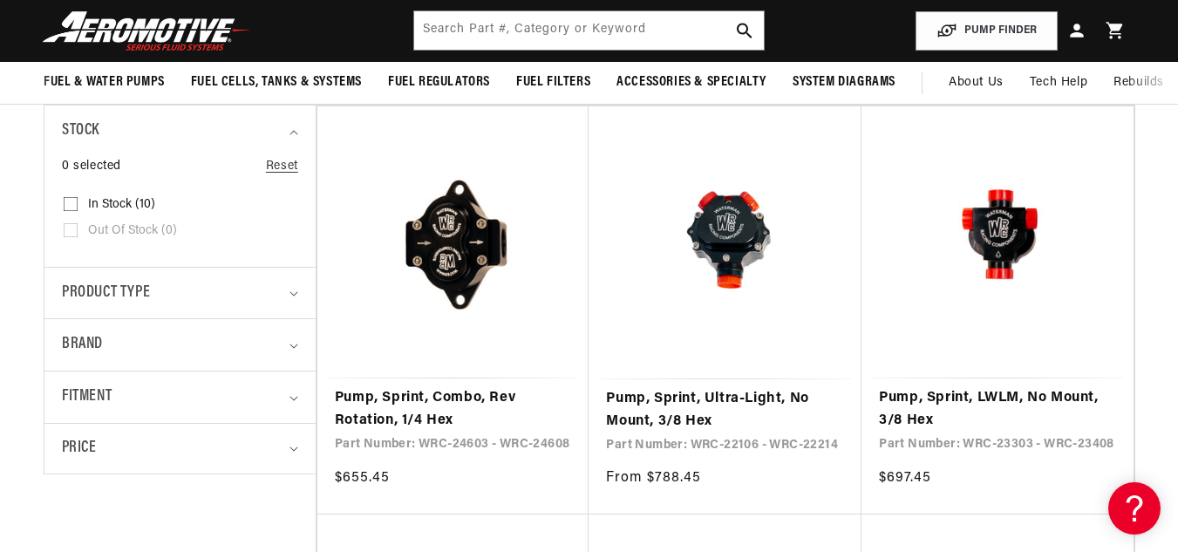
scroll to position [523, 0]
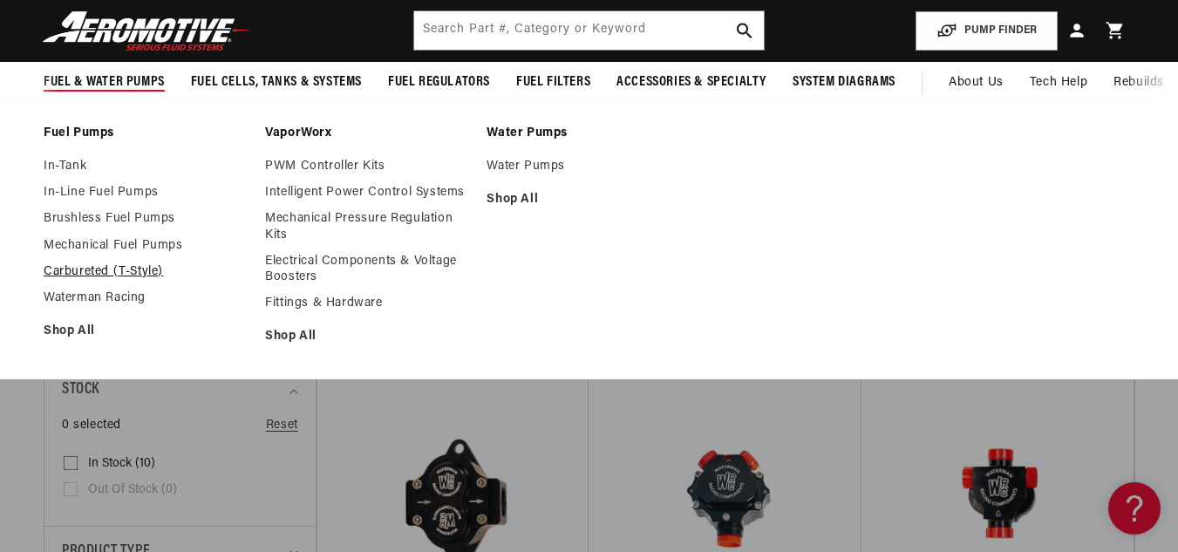
click at [93, 267] on link "Carbureted (T-Style)" at bounding box center [146, 272] width 204 height 16
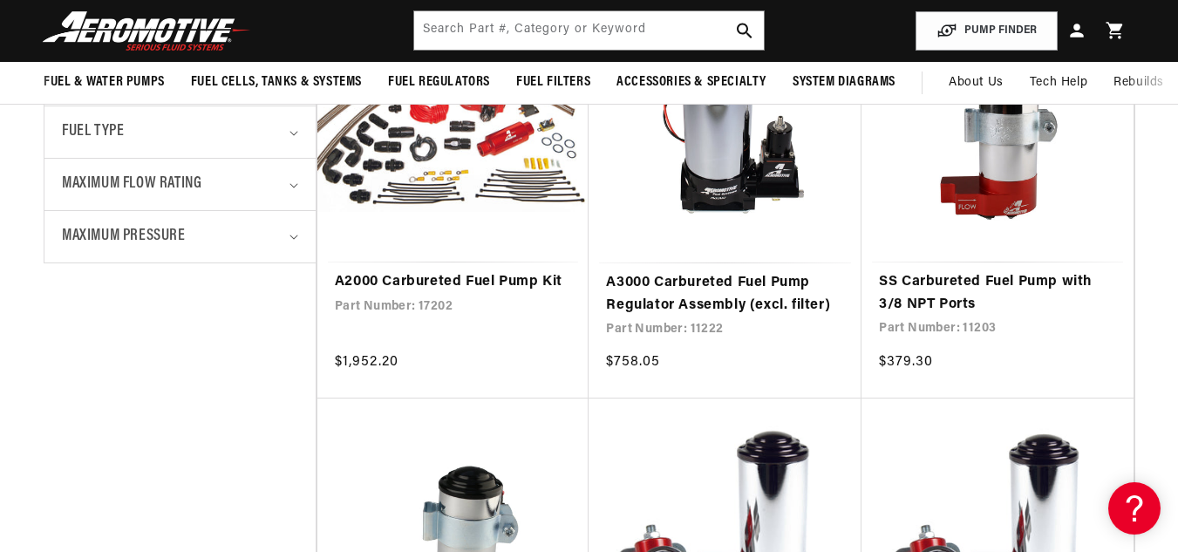
scroll to position [872, 0]
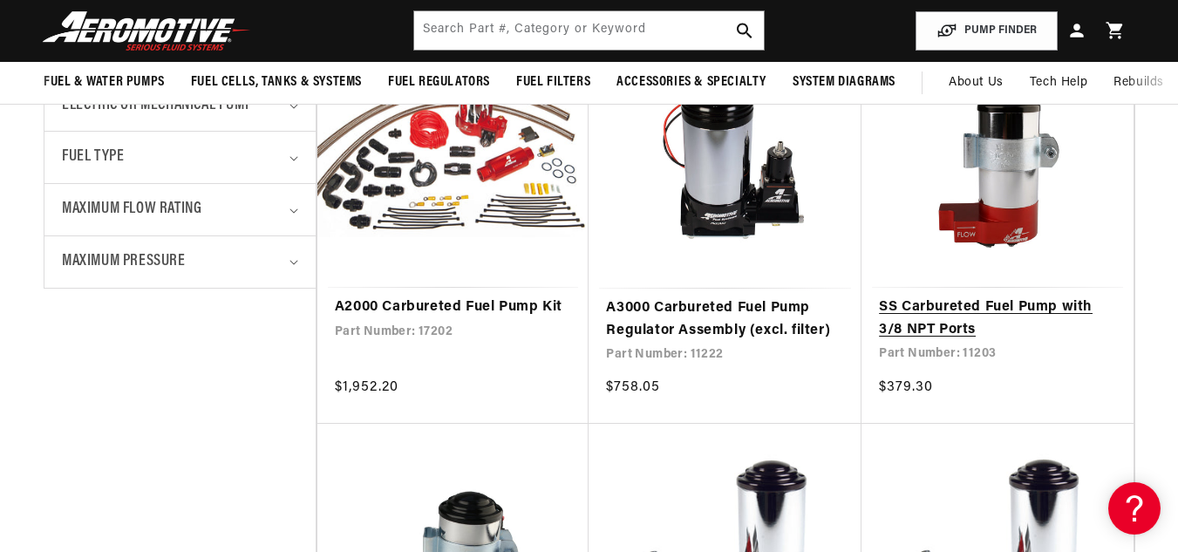
click at [940, 310] on link "SS Carbureted Fuel Pump with 3/8 NPT Ports" at bounding box center [997, 318] width 237 height 44
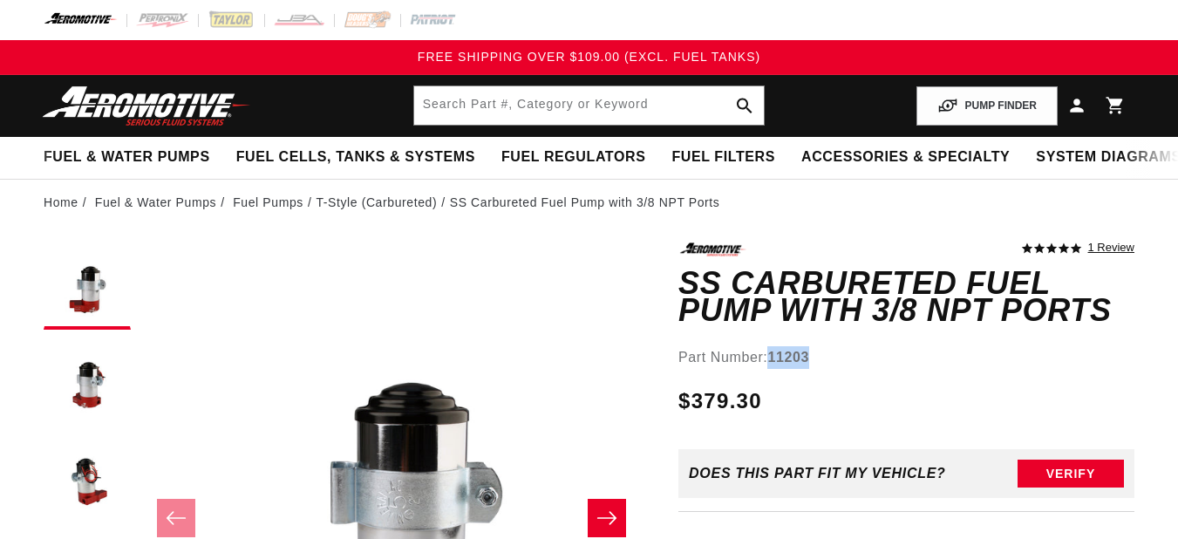
drag, startPoint x: 772, startPoint y: 354, endPoint x: 819, endPoint y: 360, distance: 47.5
click at [819, 360] on div "Part Number: 11203" at bounding box center [906, 357] width 456 height 23
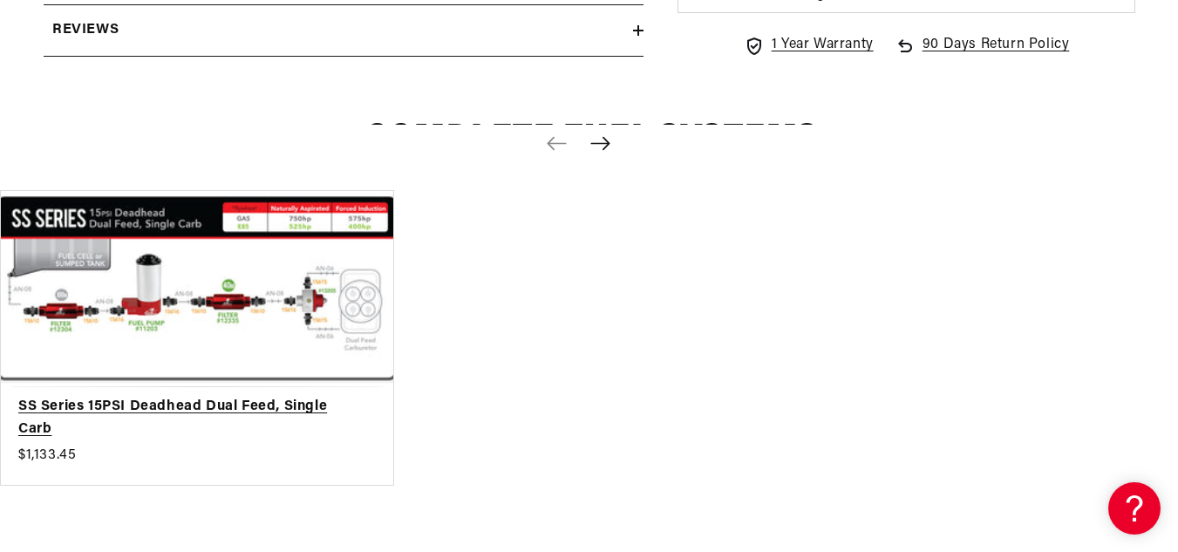
scroll to position [1831, 0]
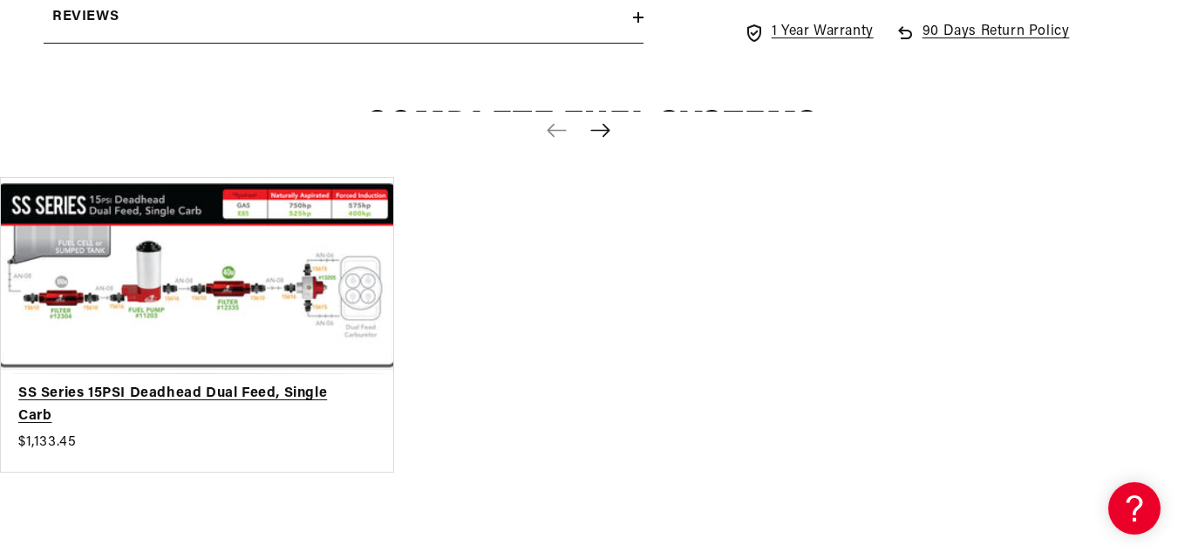
click at [214, 383] on link "SS Series 15PSI Deadhead Dual Feed, Single Carb" at bounding box center [188, 405] width 340 height 44
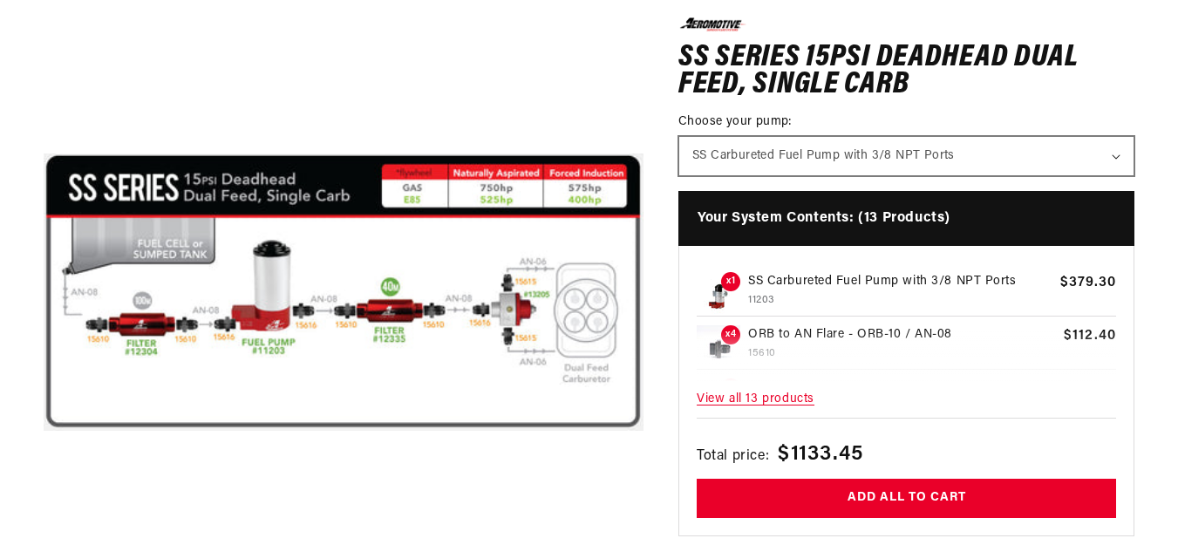
scroll to position [1, 0]
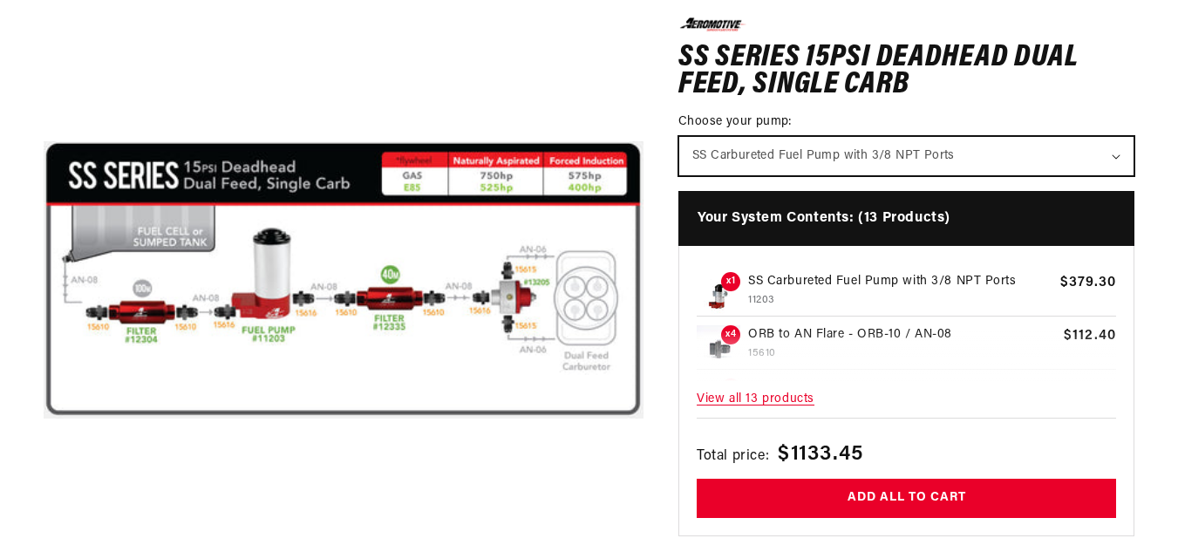
click at [806, 152] on select "SS Carbureted Fuel Pump with 3/8 NPT Ports" at bounding box center [906, 155] width 454 height 38
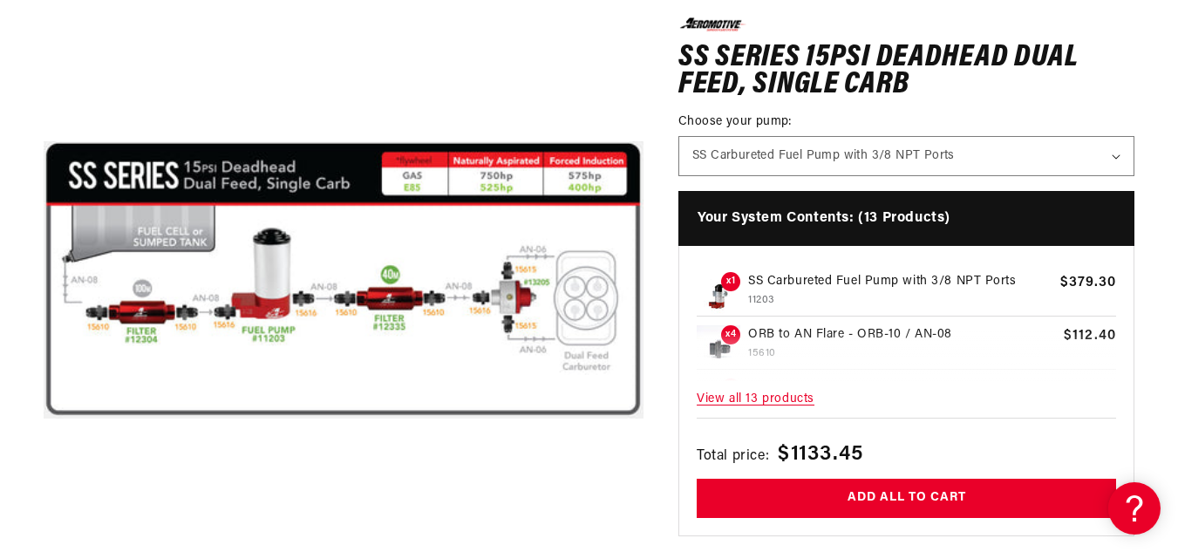
click at [664, 151] on div "0.0 star rating Write a review SS Series 15PSI Deadhead Dual Feed, Single Carb …" at bounding box center [888, 381] width 491 height 801
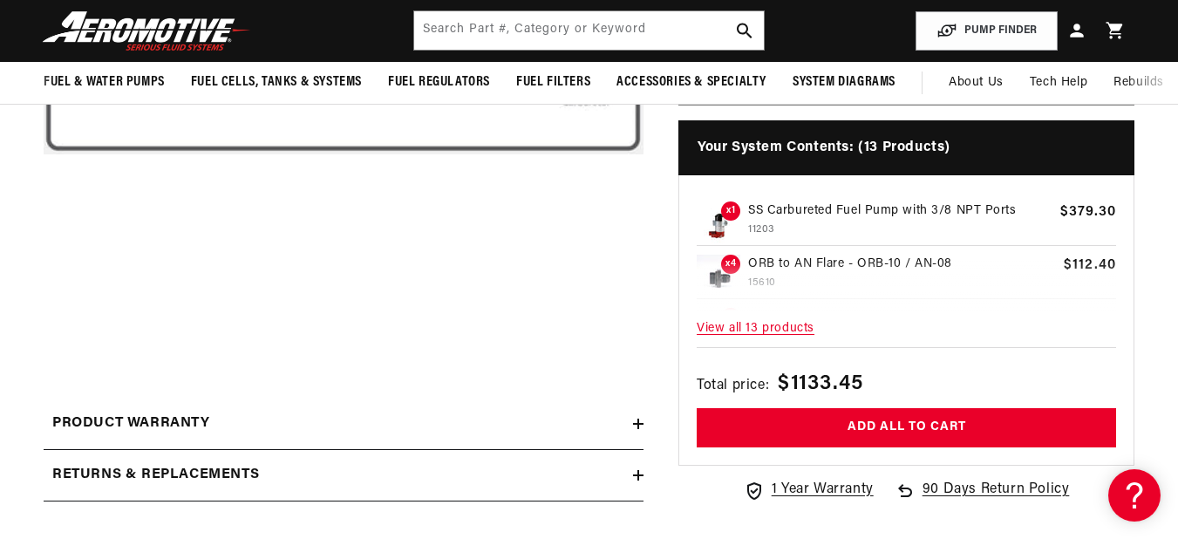
scroll to position [349, 0]
